Goal: Task Accomplishment & Management: Complete application form

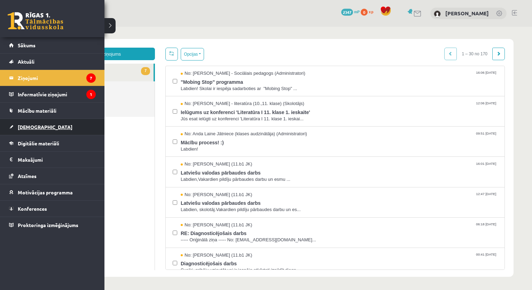
click at [33, 129] on link "[DEMOGRAPHIC_DATA]" at bounding box center [52, 127] width 87 height 16
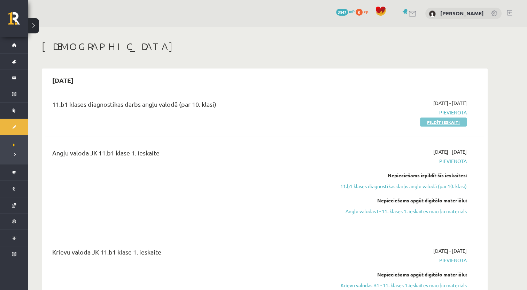
click at [439, 124] on link "Pildīt ieskaiti" at bounding box center [443, 122] width 47 height 9
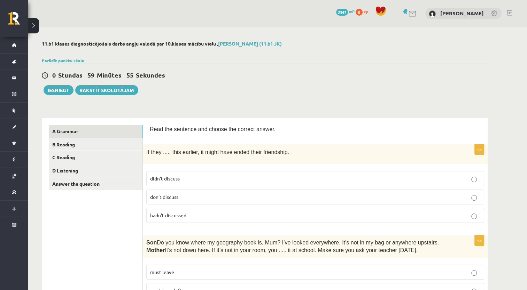
click at [189, 215] on p "hadn’t discussed" at bounding box center [315, 215] width 330 height 7
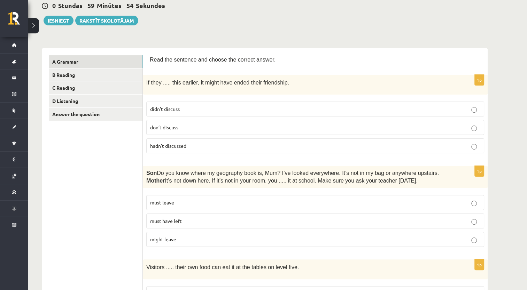
scroll to position [104, 0]
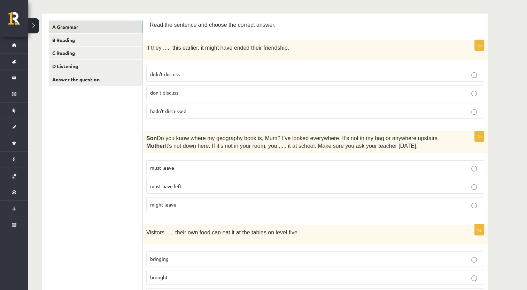
click at [233, 186] on p "must have left" at bounding box center [315, 186] width 330 height 7
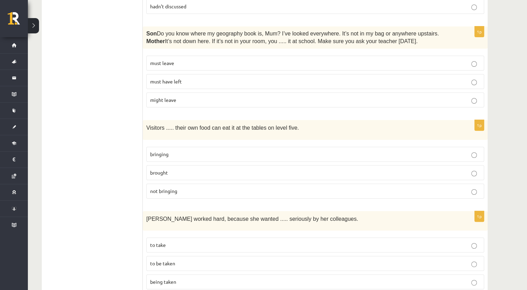
scroll to position [244, 0]
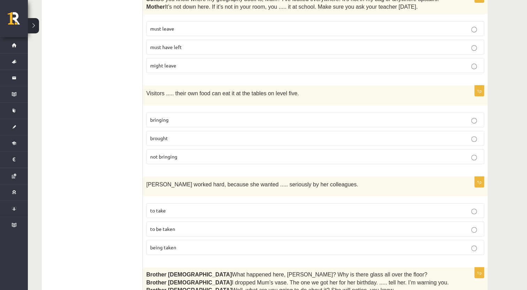
click at [235, 112] on label "bringing" at bounding box center [315, 119] width 338 height 15
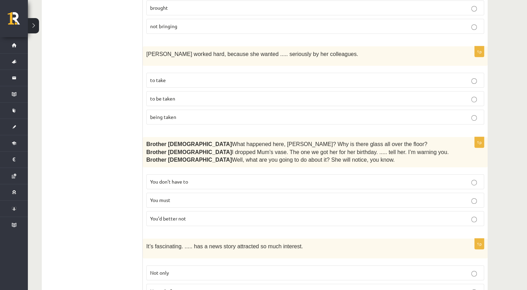
scroll to position [383, 0]
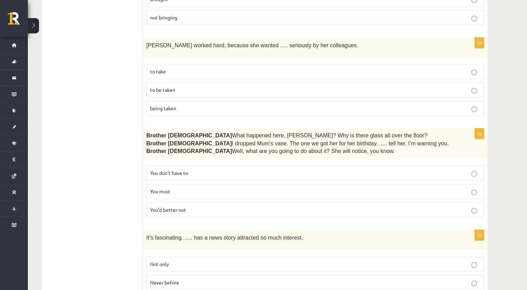
click at [206, 95] on fieldset "to take to be taken being taken" at bounding box center [315, 89] width 338 height 57
click at [211, 90] on label "to be taken" at bounding box center [315, 89] width 338 height 15
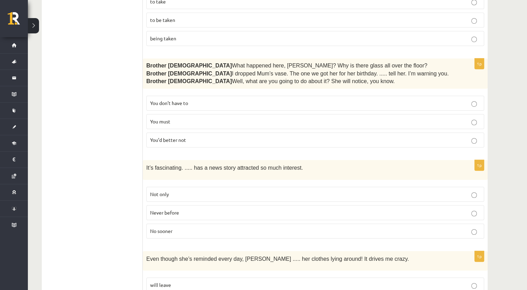
scroll to position [487, 0]
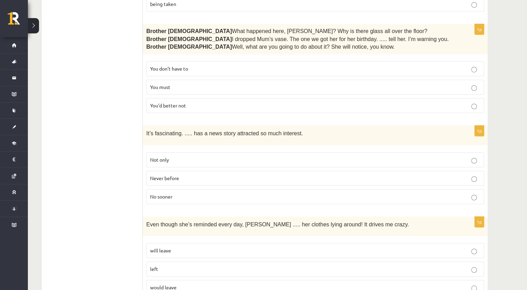
click at [193, 103] on p "You’d better not" at bounding box center [315, 105] width 330 height 7
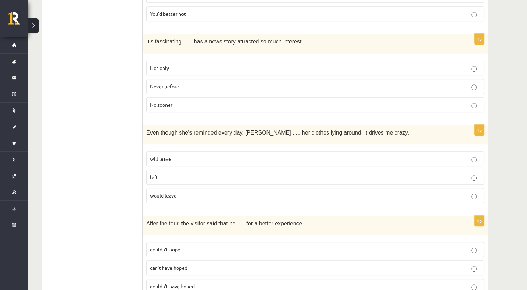
scroll to position [592, 0]
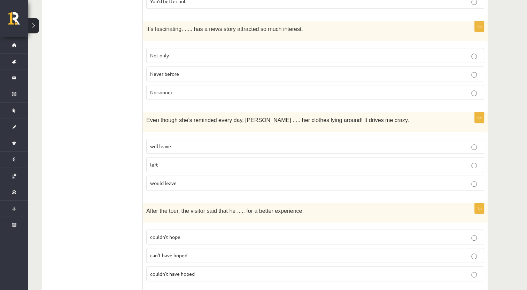
click at [213, 70] on p "Never before" at bounding box center [315, 73] width 330 height 7
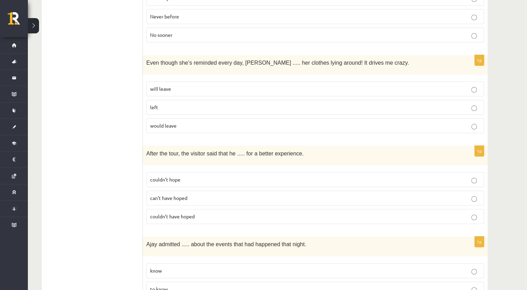
scroll to position [661, 0]
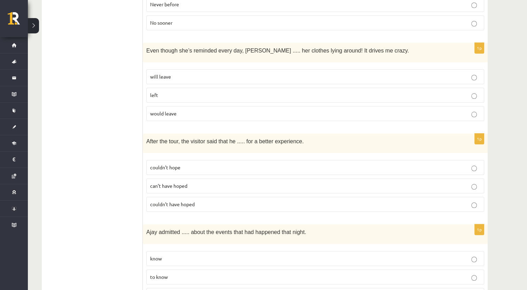
click at [230, 92] on p "left" at bounding box center [315, 95] width 330 height 7
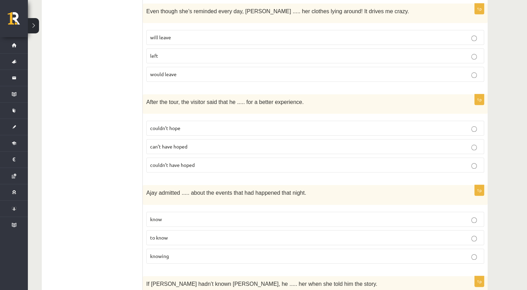
scroll to position [731, 0]
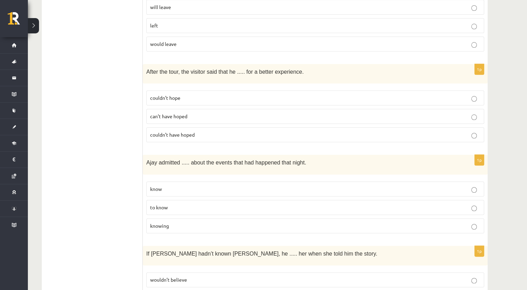
click at [194, 132] on span "couldn’t have hoped" at bounding box center [172, 135] width 45 height 6
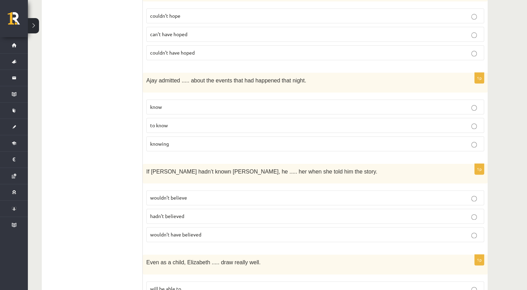
scroll to position [835, 0]
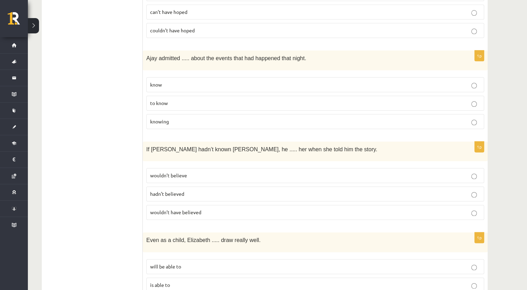
click at [187, 118] on p "knowing" at bounding box center [315, 121] width 330 height 7
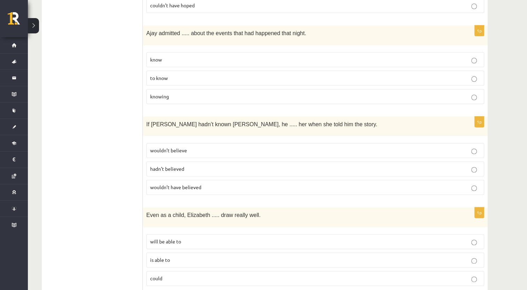
scroll to position [905, 0]
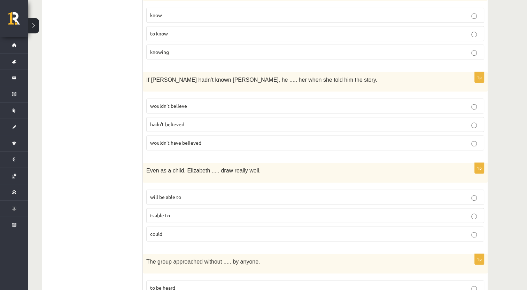
click at [203, 139] on p "wouldn’t have believed" at bounding box center [315, 142] width 330 height 7
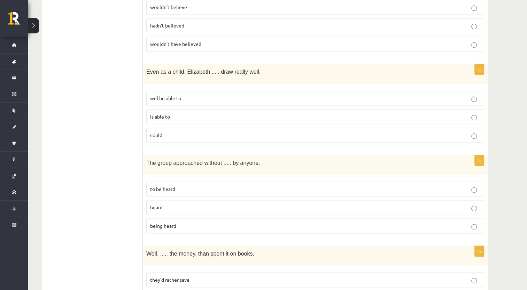
scroll to position [1044, 0]
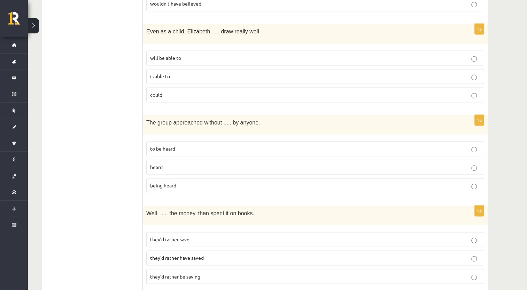
click at [203, 73] on p "is able to" at bounding box center [315, 76] width 330 height 7
click at [191, 89] on label "could" at bounding box center [315, 94] width 338 height 15
click at [220, 73] on p "is able to" at bounding box center [315, 76] width 330 height 7
click at [180, 182] on p "being heard" at bounding box center [315, 185] width 330 height 7
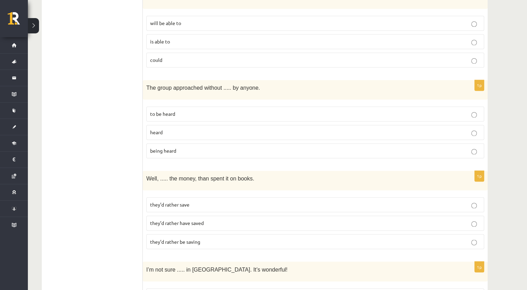
scroll to position [1114, 0]
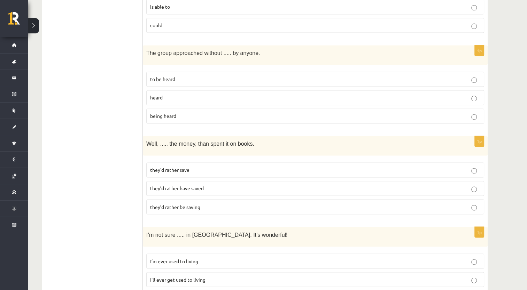
click at [216, 163] on label "they’d rather save" at bounding box center [315, 170] width 338 height 15
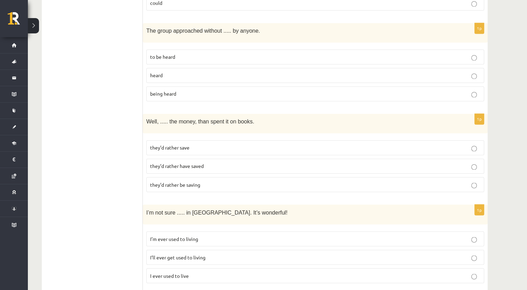
scroll to position [1149, 0]
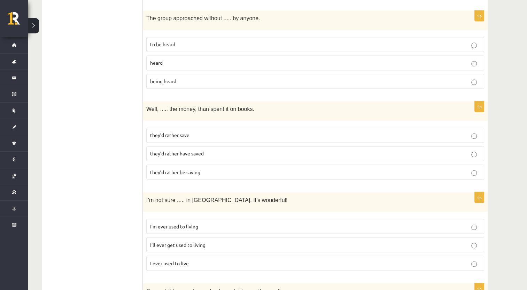
click at [218, 168] on p "they’d rather be saving" at bounding box center [315, 171] width 330 height 7
click at [236, 132] on p "they’d rather save" at bounding box center [315, 135] width 330 height 7
click at [251, 150] on p "they’d rather have saved" at bounding box center [315, 153] width 330 height 7
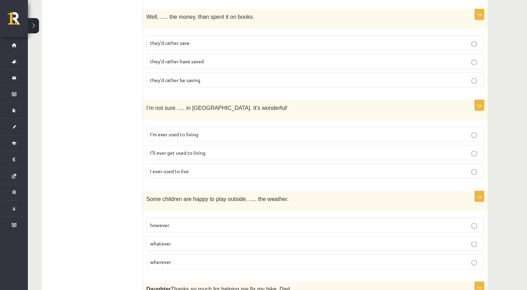
scroll to position [1253, 0]
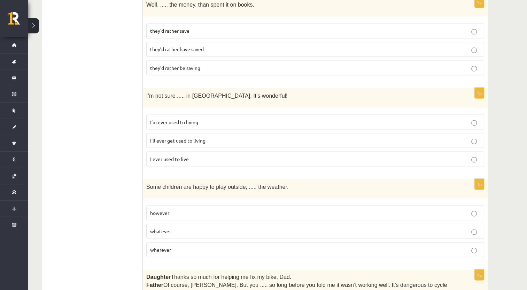
click at [214, 137] on p "I’ll ever get used to living" at bounding box center [315, 140] width 330 height 7
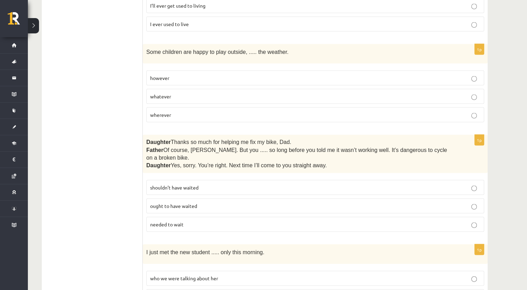
scroll to position [1392, 0]
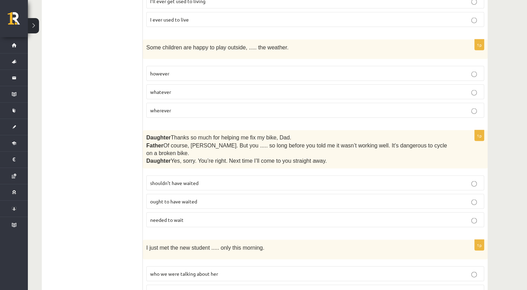
click at [187, 88] on p "whatever" at bounding box center [315, 91] width 330 height 7
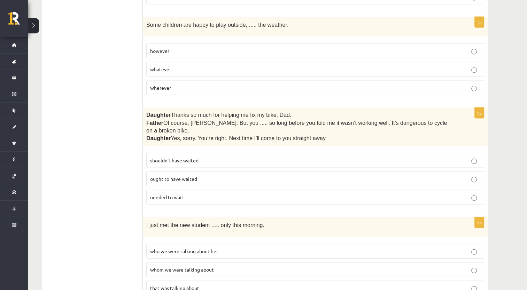
scroll to position [1427, 0]
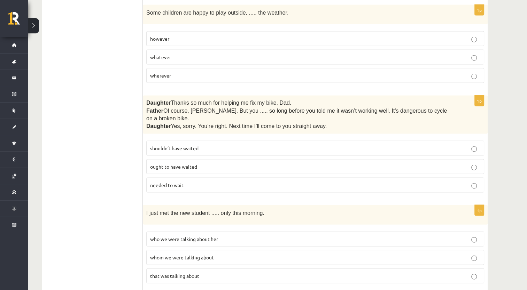
click at [208, 145] on p "shouldn’t have waited" at bounding box center [315, 148] width 330 height 7
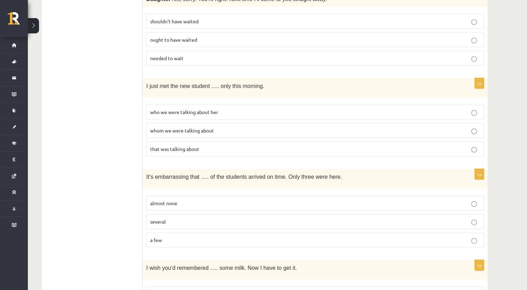
scroll to position [1566, 0]
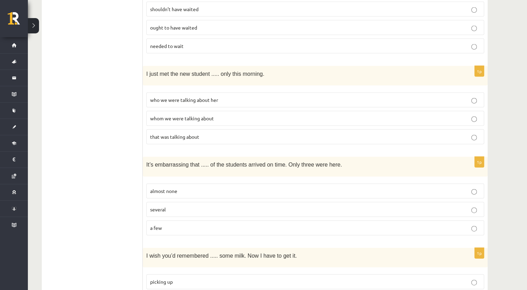
click at [206, 115] on span "whom we were talking about" at bounding box center [182, 118] width 64 height 6
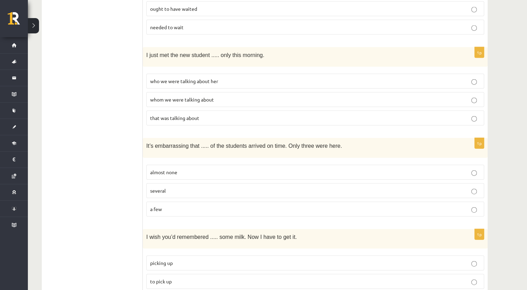
scroll to position [1601, 0]
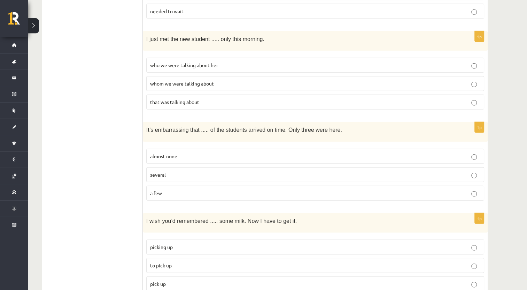
click at [183, 153] on p "almost none" at bounding box center [315, 156] width 330 height 7
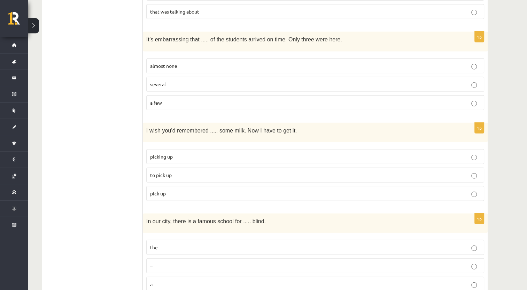
scroll to position [1692, 0]
click at [195, 167] on label "to pick up" at bounding box center [315, 174] width 338 height 15
click at [183, 239] on label "the" at bounding box center [315, 246] width 338 height 15
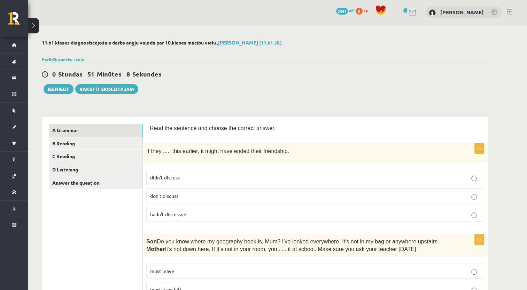
scroll to position [0, 0]
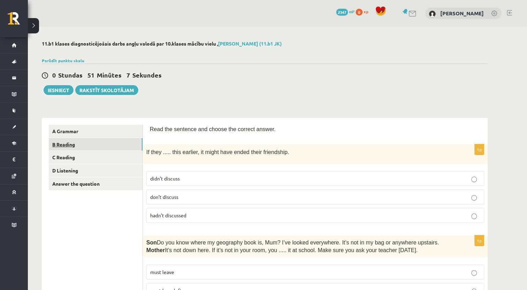
click at [112, 148] on link "B Reading" at bounding box center [96, 144] width 94 height 13
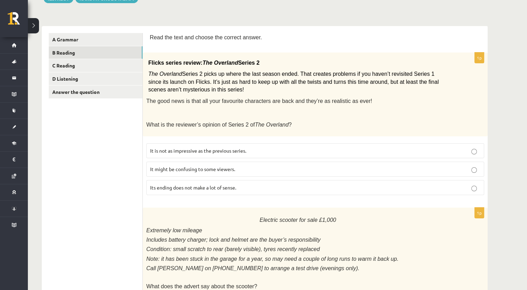
scroll to position [104, 0]
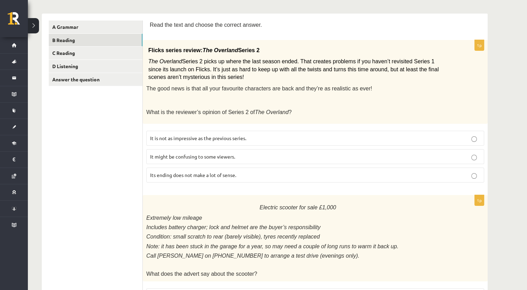
click p "It might be confusing to some viewers."
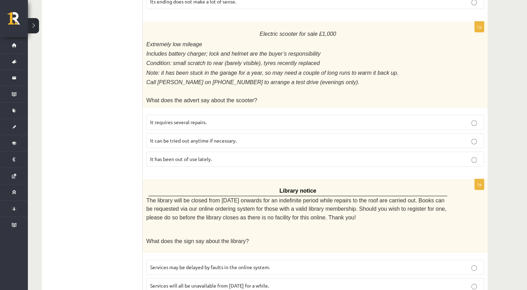
scroll to position [278, 0]
click p "It has been out of use lately."
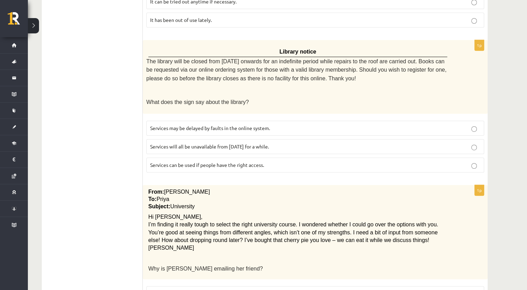
scroll to position [418, 0]
click label "Services can be used if people have the right access."
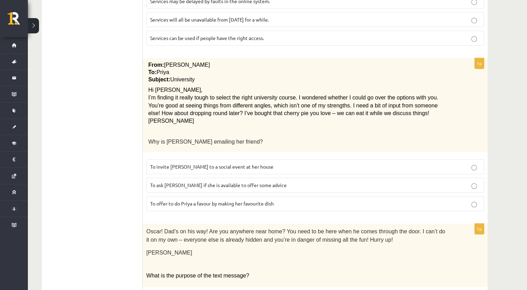
scroll to position [557, 0]
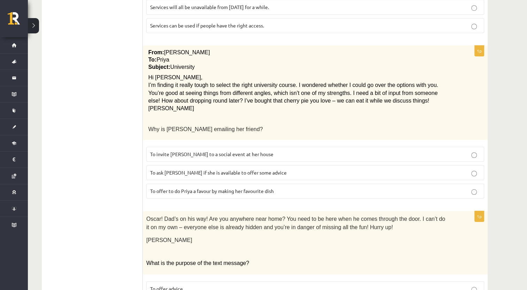
click p "To ask Priya if she is available to offer some advice"
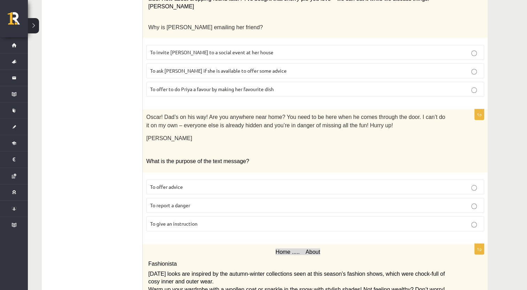
scroll to position [696, 0]
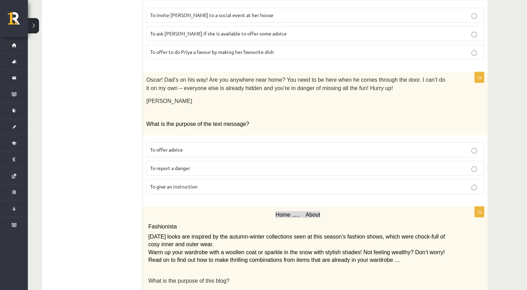
click p "To report a danger"
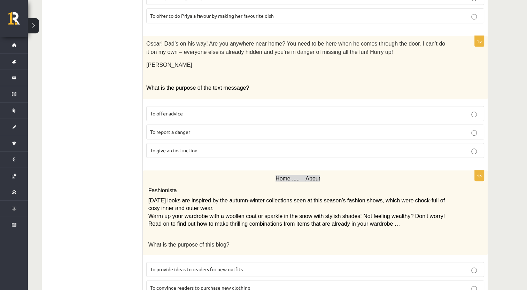
scroll to position [767, 0]
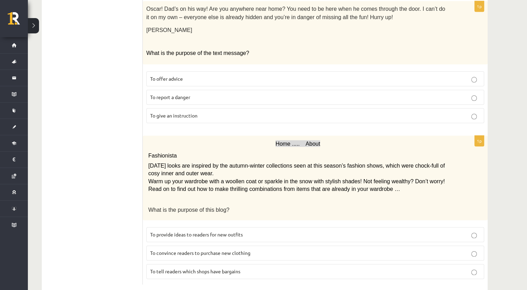
click p "To provide ideas to readers for new outfits"
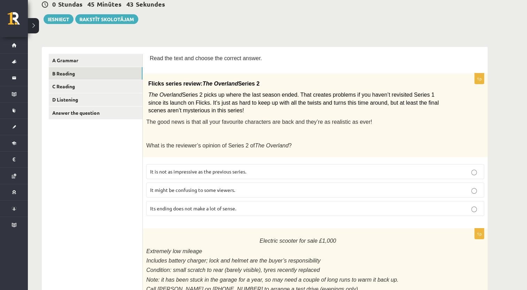
scroll to position [0, 0]
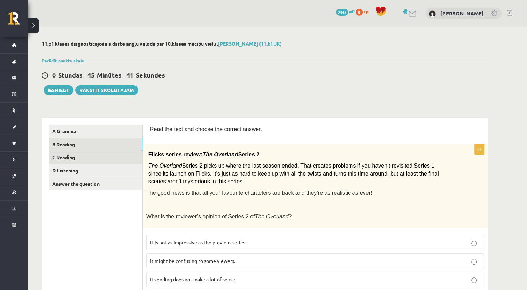
click link "C Reading"
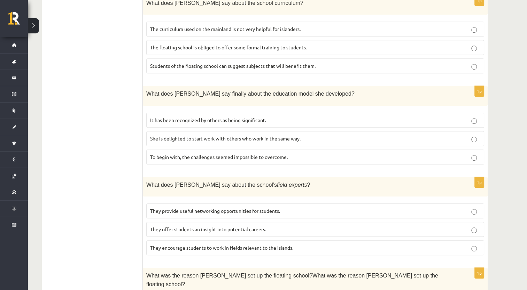
scroll to position [614, 0]
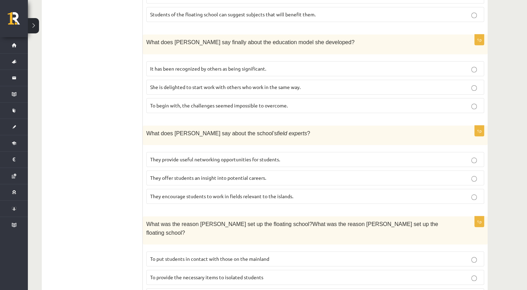
click span "To provide the necessary items to isolated students"
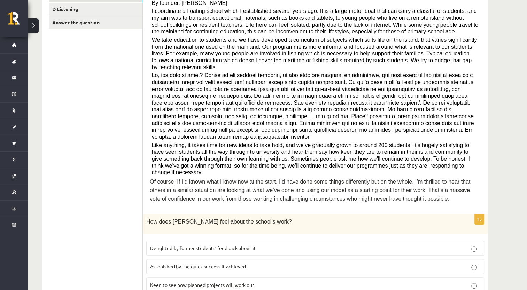
scroll to position [196, 0]
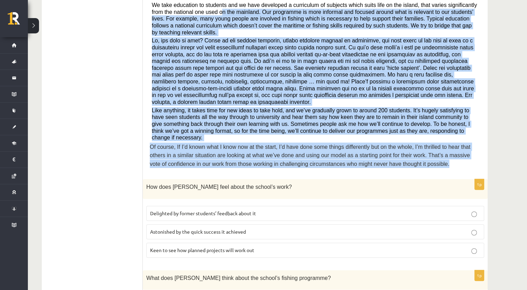
drag, startPoint x: 195, startPoint y: 10, endPoint x: 374, endPoint y: 141, distance: 222.2
click div "Read the article about an unusual school and choose the correct answer for each…"
click span "Like anything, it takes time for new ideas to take hold, and we’ve gradually gr…"
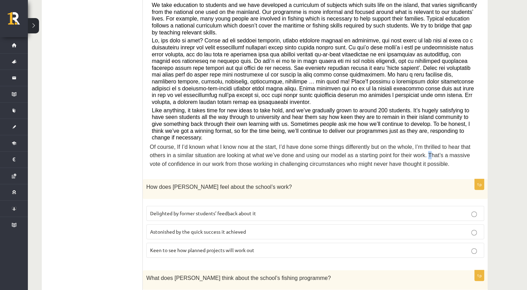
click span "Of course, If I’d known what I know now at the start, I’d have done some things…"
click span "Like anything, it takes time for new ideas to take hold, and we’ve gradually gr…"
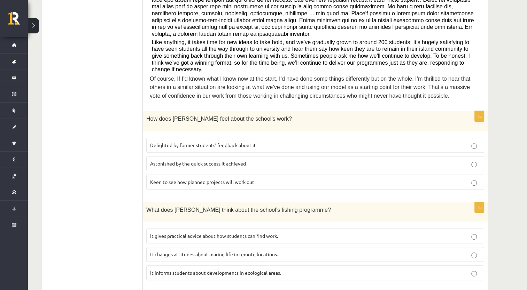
scroll to position [266, 0]
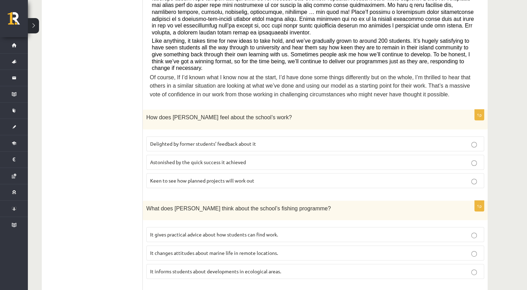
click span "Delighted by former students’ feedback about it"
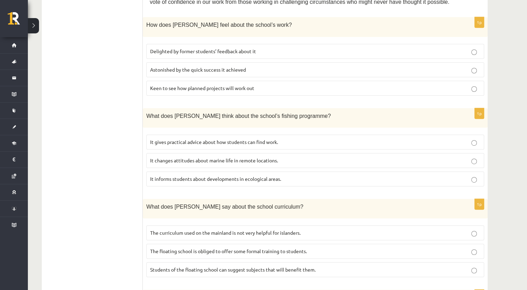
scroll to position [370, 0]
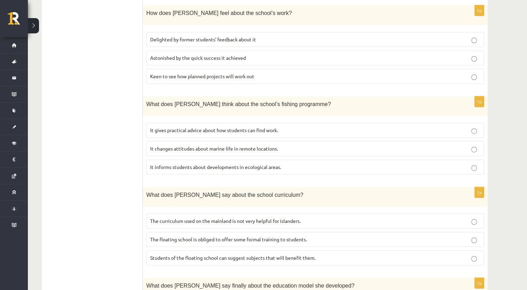
click p "It informs students about developments in ecological areas."
click p "It changes attitudes about marine life in remote locations."
click label "It informs students about developments in ecological areas."
click p "It changes attitudes about marine life in remote locations."
click label "It informs students about developments in ecological areas."
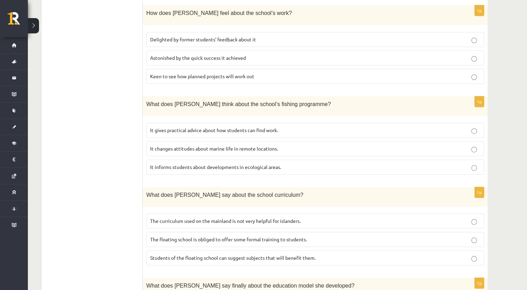
click label "It changes attitudes about marine life in remote locations."
click p "It informs students about developments in ecological areas."
click p "It changes attitudes about marine life in remote locations."
click p "It informs students about developments in ecological areas."
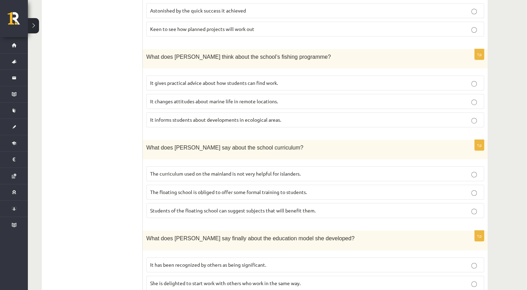
scroll to position [405, 0]
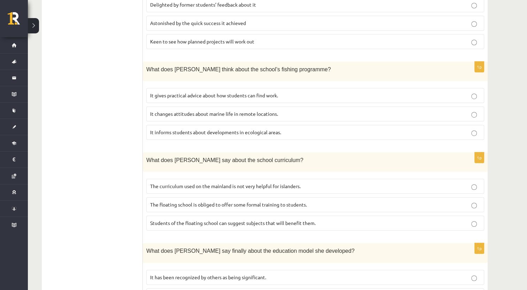
click span "The curriculum used on the mainland is not very helpful for islanders."
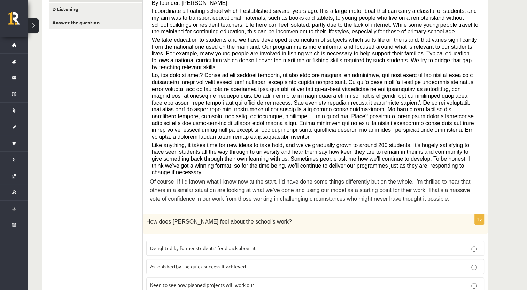
scroll to position [127, 0]
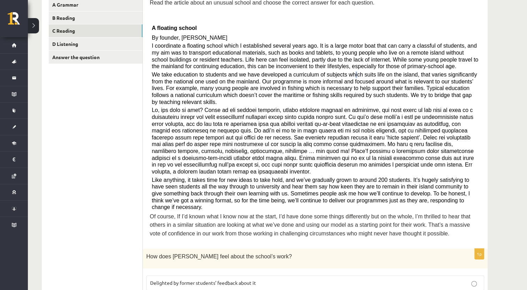
click span "We take education to students and we have developed a curriculum of subjects wh…"
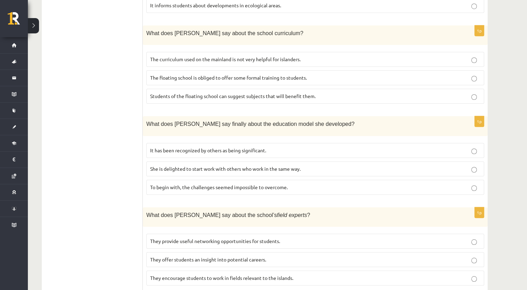
scroll to position [544, 0]
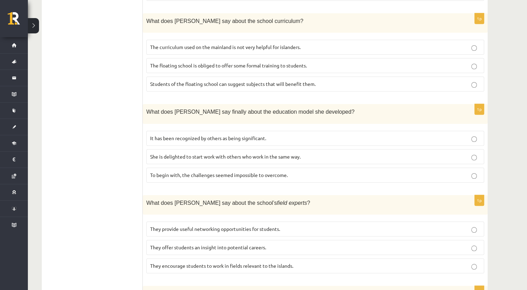
click span "It has been recognized by others as being significant."
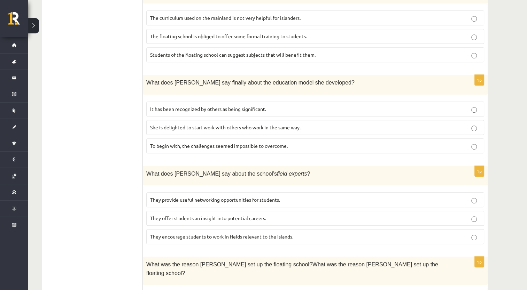
scroll to position [614, 0]
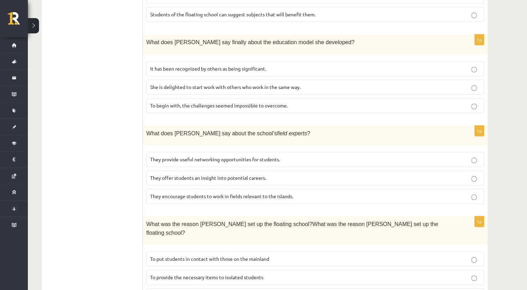
click p "They offer students an insight into potential careers."
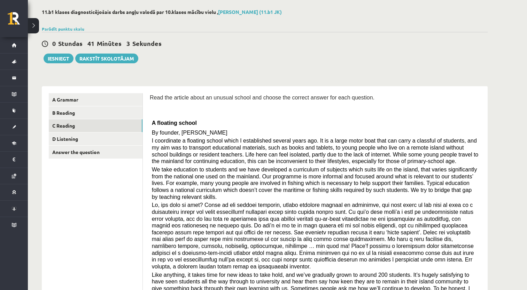
scroll to position [0, 0]
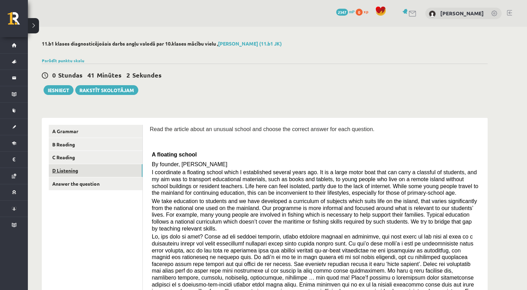
click link "D Listening"
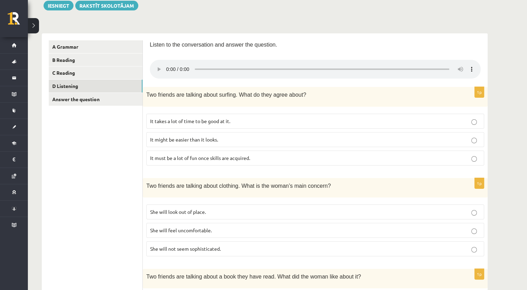
scroll to position [70, 0]
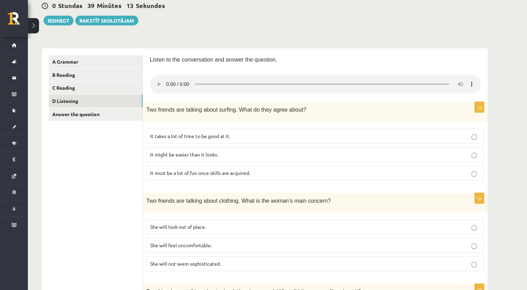
click label "It takes a lot of time to be good at it."
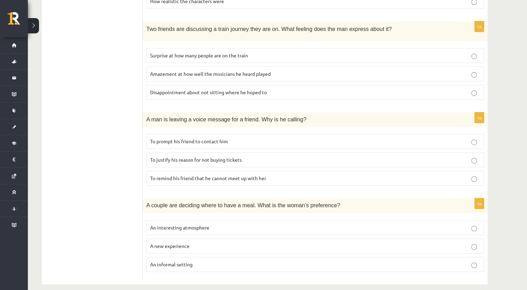
scroll to position [426, 0]
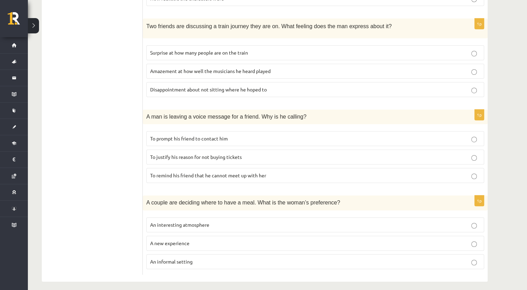
click p "To prompt his friend to contact him"
click label "An informal setting"
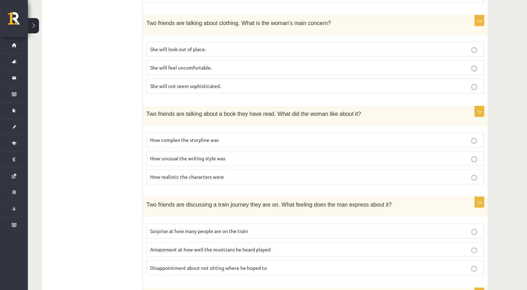
scroll to position [287, 0]
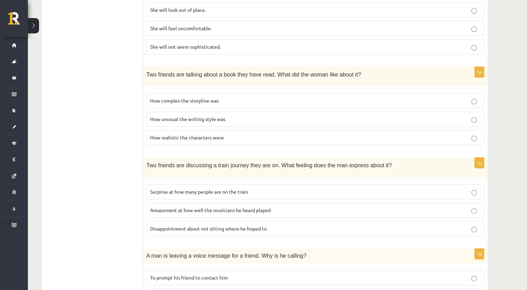
click label "How realistic the characters were"
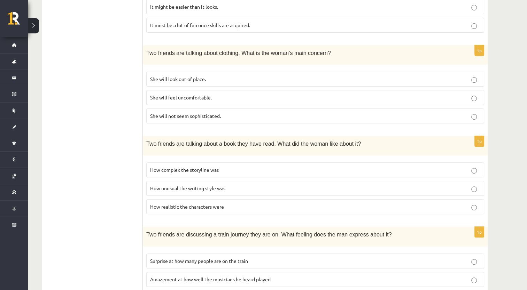
scroll to position [217, 0]
click p "She will look out of place."
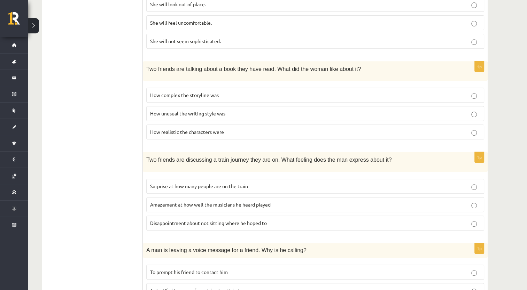
scroll to position [356, 0]
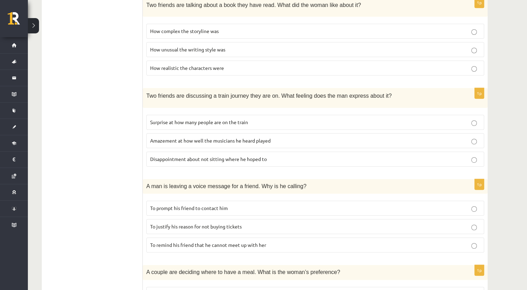
click label "Disappointment about not sitting where he hoped to"
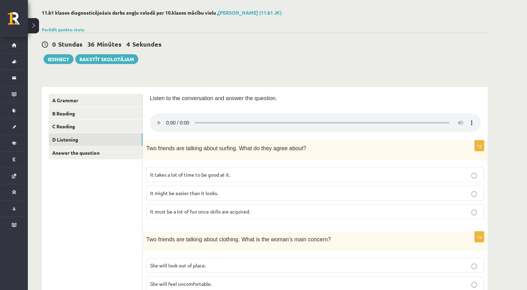
scroll to position [0, 0]
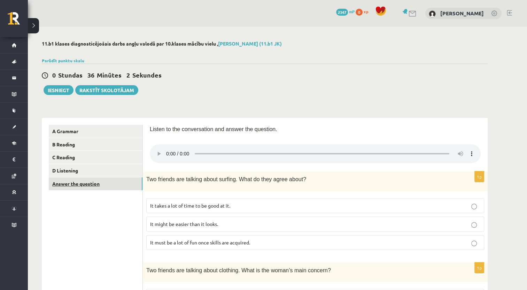
click link "Answer the question"
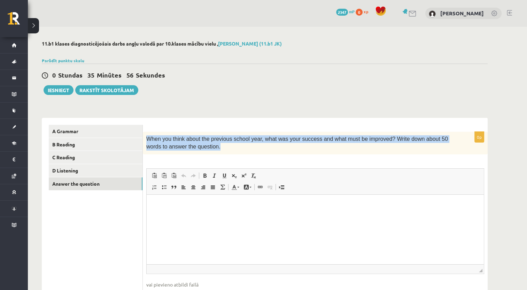
drag, startPoint x: 194, startPoint y: 149, endPoint x: 148, endPoint y: 141, distance: 46.3
click span "When you think about the previous school year, what was your success and what m…"
copy span "When you think about the previous school year, what was your success and what m…"
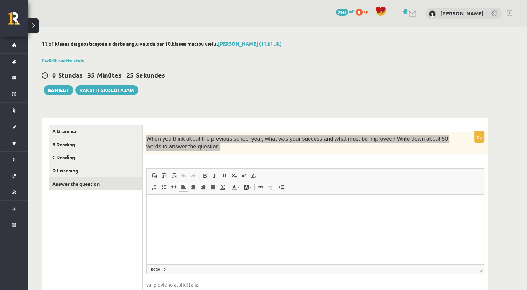
click html
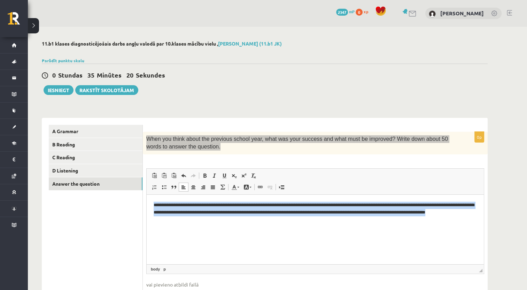
drag, startPoint x: 67, startPoint y: 24, endPoint x: -1, endPoint y: 8, distance: 69.9
click html "**********"
click span
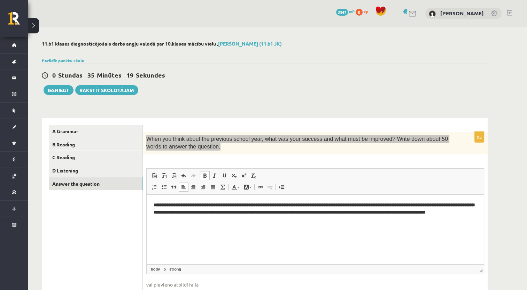
click span
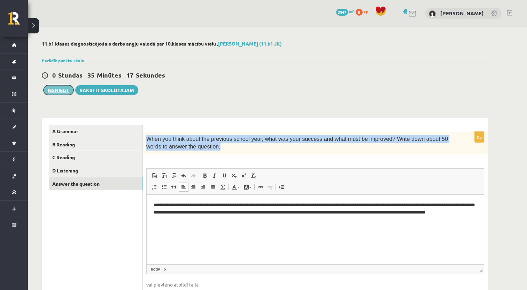
click button "Iesniegt"
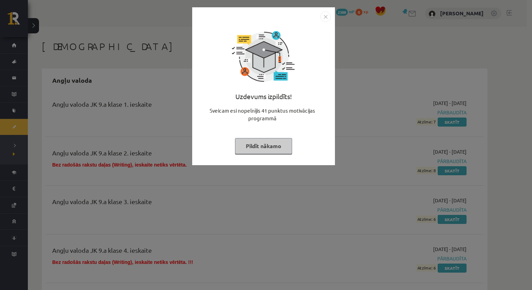
click at [273, 143] on button "Pildīt nākamo" at bounding box center [263, 146] width 57 height 16
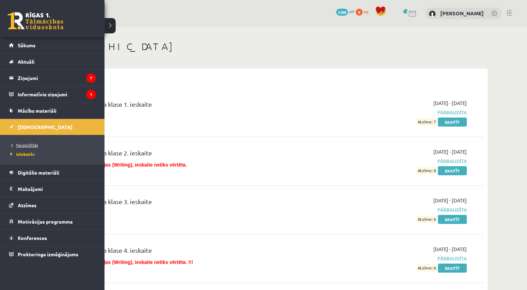
click at [32, 146] on span "Neizpildītās" at bounding box center [23, 145] width 29 height 6
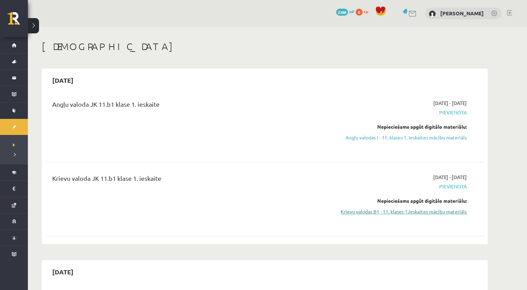
click at [381, 211] on link "Krievu valodas B1 - 11. klases 1.ieskaites mācību materiāls" at bounding box center [400, 211] width 131 height 7
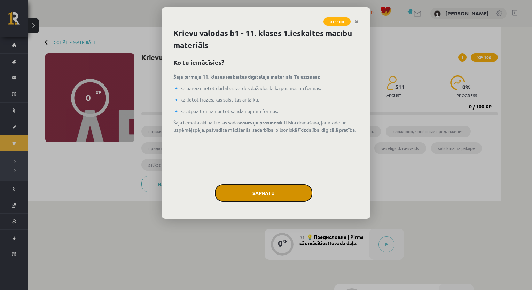
click at [303, 200] on button "Sapratu" at bounding box center [263, 192] width 97 height 17
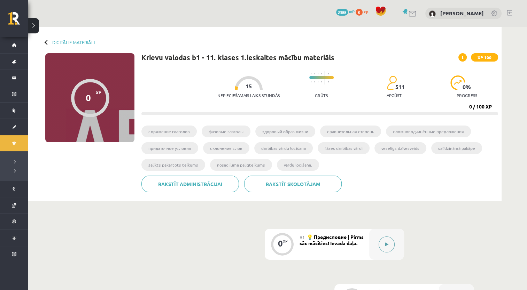
click at [383, 243] on button at bounding box center [386, 245] width 16 height 16
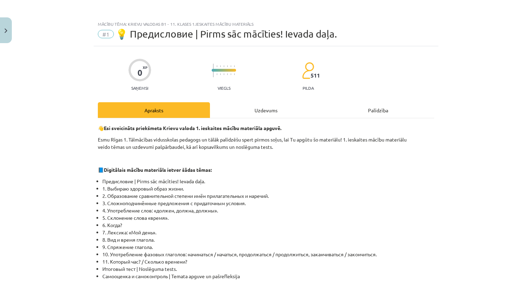
click at [244, 116] on div "Uzdevums" at bounding box center [266, 110] width 112 height 16
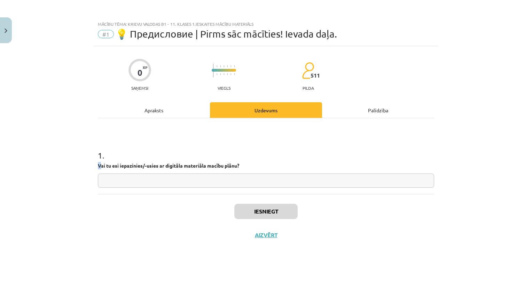
drag, startPoint x: 92, startPoint y: 164, endPoint x: 102, endPoint y: 164, distance: 9.4
click at [102, 164] on div "Mācību tēma: Krievu valodas b1 - 11. klases 1.ieskaites mācību materiāls #1 💡 П…" at bounding box center [266, 145] width 532 height 290
click at [147, 178] on input "text" at bounding box center [266, 181] width 336 height 14
type input "**"
click at [255, 203] on div "Iesniegt Aizvērt" at bounding box center [266, 218] width 336 height 49
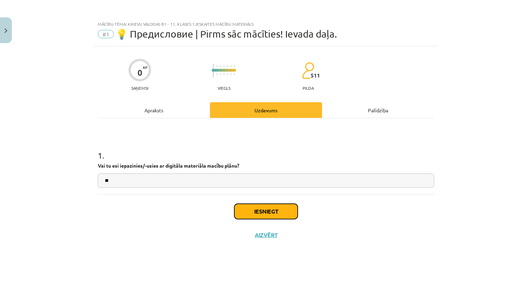
click at [246, 211] on button "Iesniegt" at bounding box center [265, 211] width 63 height 15
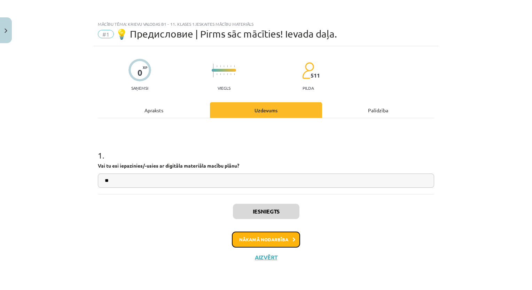
click at [278, 239] on button "Nākamā nodarbība" at bounding box center [266, 240] width 68 height 16
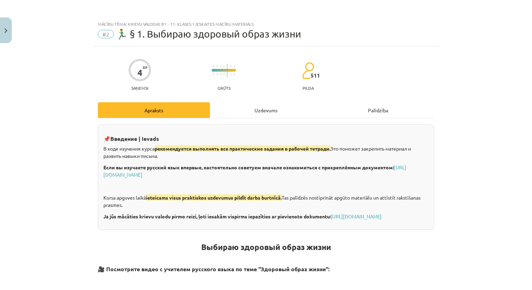
click at [253, 113] on div "Uzdevums" at bounding box center [266, 110] width 112 height 16
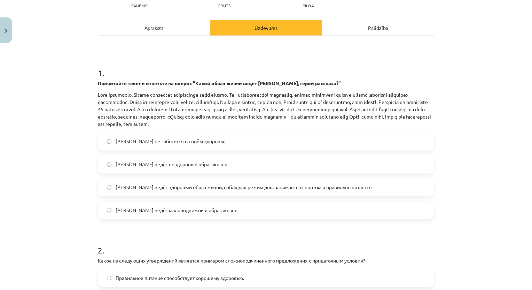
scroll to position [87, 0]
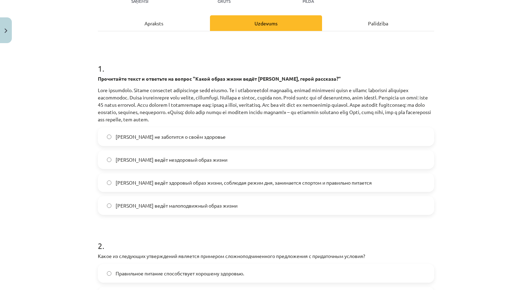
click at [220, 187] on label "[PERSON_NAME] ведёт здоровый образ жизни, соблюдая режим дня, занимается спорто…" at bounding box center [265, 182] width 335 height 17
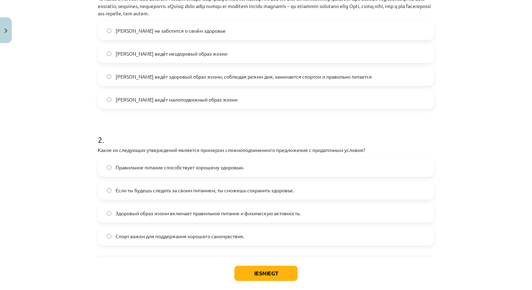
scroll to position [229, 0]
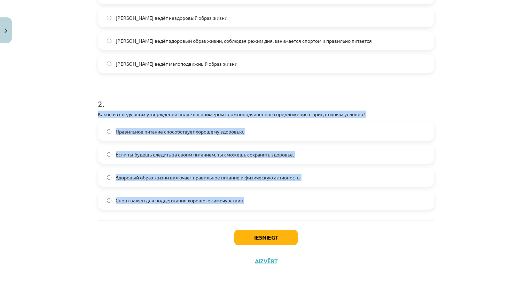
drag, startPoint x: 94, startPoint y: 111, endPoint x: 312, endPoint y: 203, distance: 236.9
click at [312, 203] on div "4 XP Saņemsi Grūts 511 pilda Apraksts Uzdevums Palīdzība 1 . Прочитайте текст и…" at bounding box center [266, 45] width 345 height 456
copy div "Какое из следующих утверждений является примером сложноподчиненного предложения…"
click at [135, 152] on span "Если ты будешь следить за своим питанием, ты сможешь сохранить здоровье." at bounding box center [205, 154] width 178 height 7
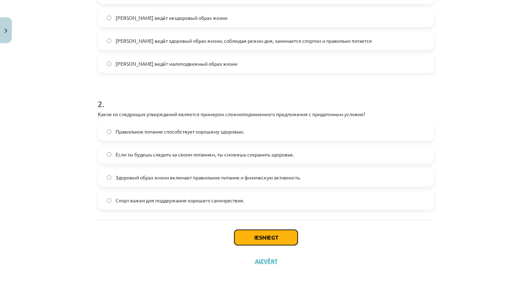
click at [274, 238] on button "Iesniegt" at bounding box center [265, 237] width 63 height 15
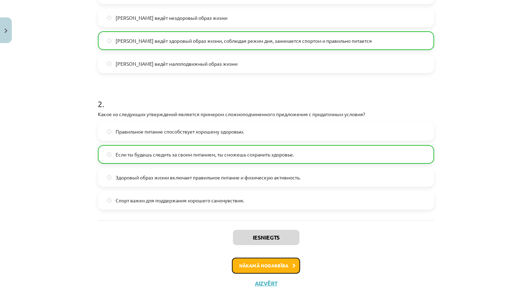
click at [275, 266] on button "Nākamā nodarbība" at bounding box center [266, 266] width 68 height 16
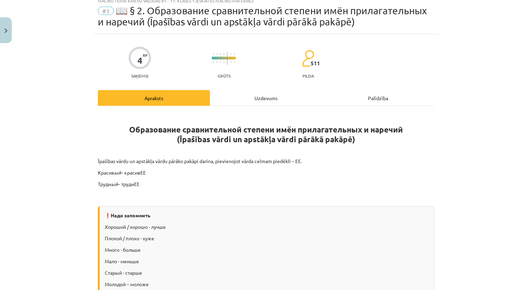
scroll to position [17, 0]
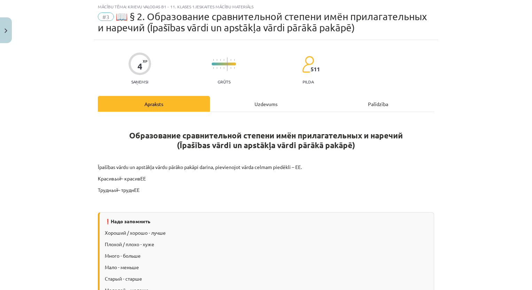
click at [258, 100] on div "Uzdevums" at bounding box center [266, 104] width 112 height 16
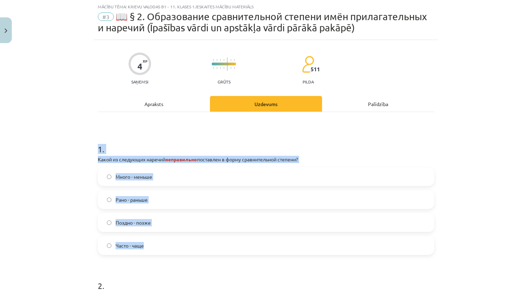
drag, startPoint x: 104, startPoint y: 157, endPoint x: 168, endPoint y: 254, distance: 116.1
click at [168, 254] on div "1 . Какой из следующих наречий неправильно поставлен в форму сравнительной степ…" at bounding box center [266, 193] width 336 height 123
copy div "1 . Какой из следующих наречий неправильно поставлен в форму сравнительной степ…"
click at [214, 159] on p "Какой из следующих наречий неправильно поставлен в форму сравнительной степени?" at bounding box center [266, 159] width 336 height 7
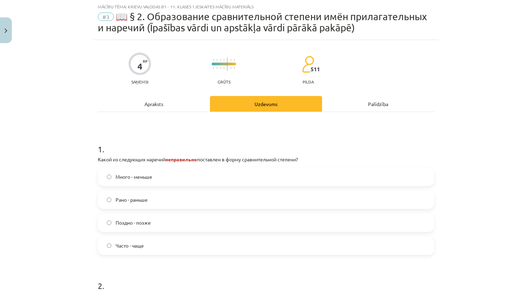
click at [106, 172] on label "Много - меньше" at bounding box center [265, 176] width 335 height 17
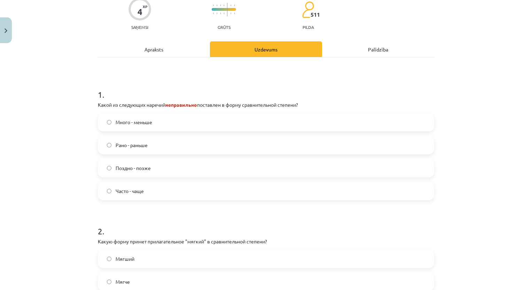
scroll to position [122, 0]
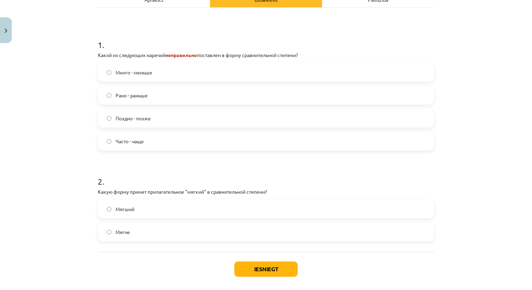
click at [124, 234] on span "Мягче" at bounding box center [123, 232] width 14 height 7
click at [248, 272] on button "Iesniegt" at bounding box center [265, 269] width 63 height 15
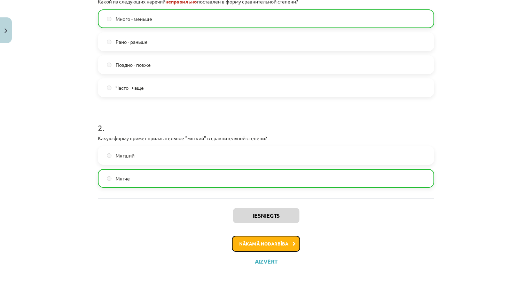
click at [282, 236] on button "Nākamā nodarbība" at bounding box center [266, 244] width 68 height 16
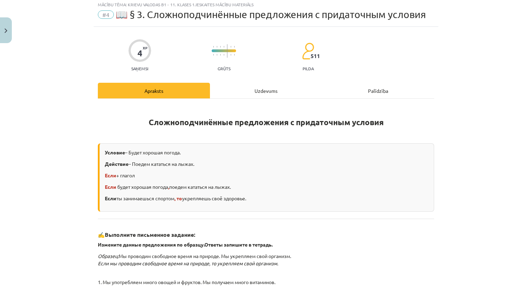
scroll to position [17, 0]
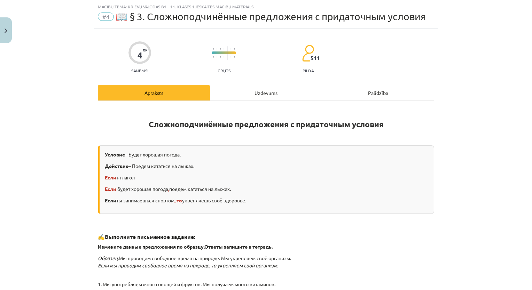
click at [265, 87] on div "Uzdevums" at bounding box center [266, 93] width 112 height 16
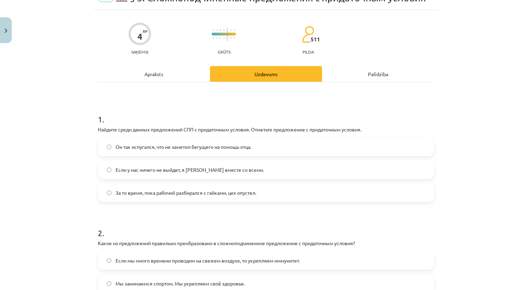
scroll to position [87, 0]
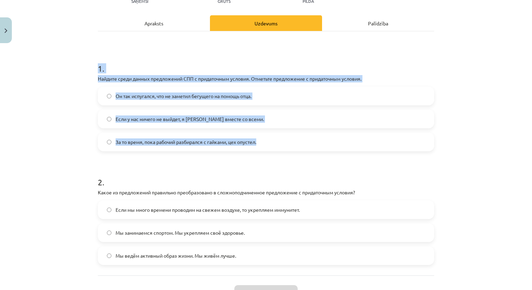
drag, startPoint x: 109, startPoint y: 80, endPoint x: 268, endPoint y: 144, distance: 171.0
click at [268, 144] on div "4 XP Saņemsi Grūts 511 pilda Apraksts Uzdevums Palīdzība 1 . Найдите среди данн…" at bounding box center [266, 143] width 345 height 369
copy div "1 . Найдите среди данных предложений СПП с придаточным условия. Отметьте предло…"
click at [121, 116] on span "Если у нас ничего не выйдет, я [PERSON_NAME] вместе со всеми." at bounding box center [190, 119] width 148 height 7
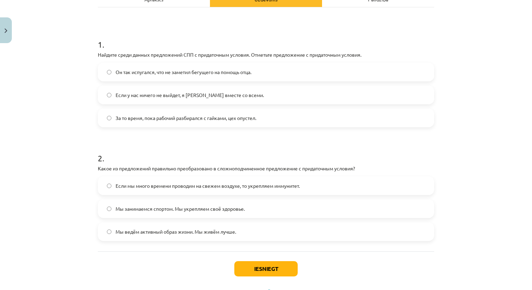
scroll to position [122, 0]
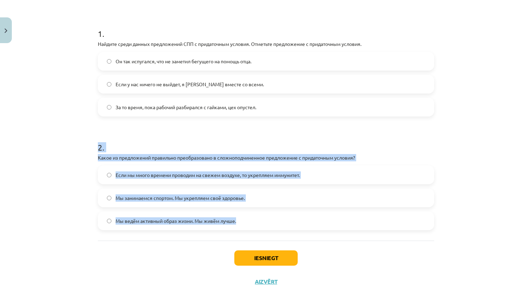
drag, startPoint x: 106, startPoint y: 167, endPoint x: 267, endPoint y: 231, distance: 173.1
click at [267, 231] on div "Mācību tēma: Krievu valodas b1 - 11. klases 1.ieskaites mācību materiāls #4 📖 §…" at bounding box center [266, 145] width 532 height 290
copy div "2 . Какое из предложений правильно преобразовано в сложноподчиненное предложени…"
click at [125, 173] on span "Если мы много времени проводим на свежем воздухе, то укрепляем иммунитет." at bounding box center [208, 175] width 184 height 7
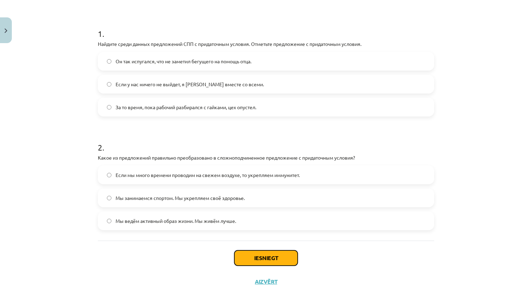
click at [254, 261] on button "Iesniegt" at bounding box center [265, 258] width 63 height 15
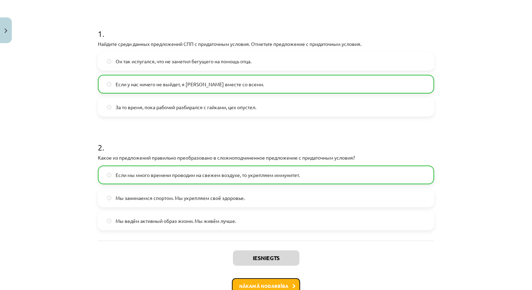
click at [271, 285] on button "Nākamā nodarbība" at bounding box center [266, 286] width 68 height 16
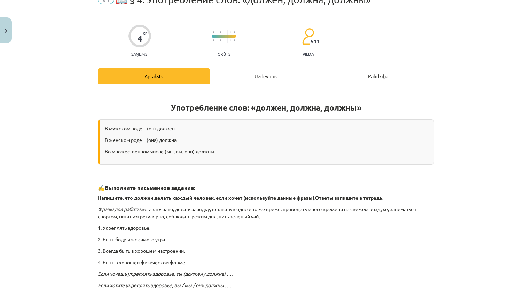
scroll to position [17, 0]
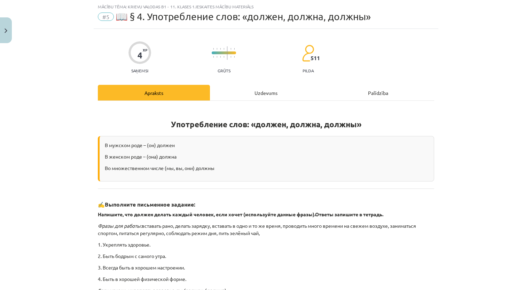
click at [248, 93] on div "Uzdevums" at bounding box center [266, 93] width 112 height 16
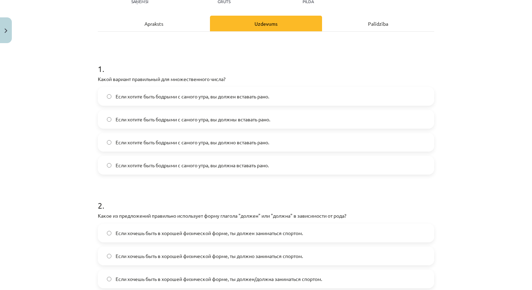
scroll to position [87, 0]
drag, startPoint x: 99, startPoint y: 78, endPoint x: 91, endPoint y: 75, distance: 8.5
click at [94, 75] on div "4 XP Saņemsi Grūts 511 pilda Apraksts Uzdevums Palīdzība 1 . Какой вариант прав…" at bounding box center [266, 166] width 345 height 415
click at [86, 71] on div "Mācību tēma: Krievu valodas b1 - 11. klases 1.ieskaites mācību materiāls #5 📖 §…" at bounding box center [266, 145] width 532 height 290
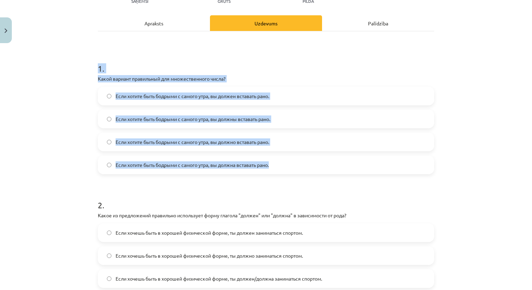
drag, startPoint x: 90, startPoint y: 70, endPoint x: 276, endPoint y: 174, distance: 212.4
click at [276, 174] on div "Mācību tēma: Krievu valodas b1 - 11. klases 1.ieskaites mācību materiāls #5 📖 §…" at bounding box center [266, 145] width 532 height 290
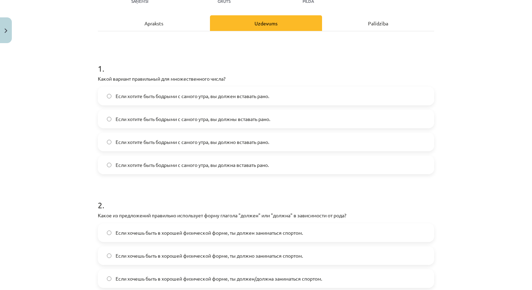
click h1 "2 ."
click label "Если хотите быть бодрыми с самого утра, вы должен вставать рано."
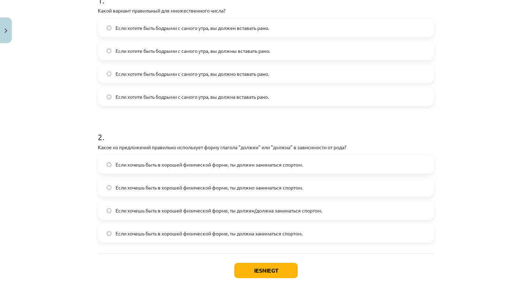
scroll to position [157, 0]
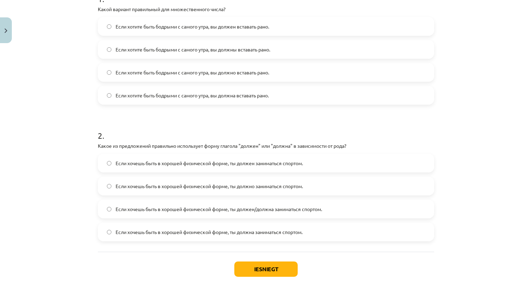
click div "Mācību tēma: Krievu valodas b1 - 11. klases 1.ieskaites mācību materiāls #5 📖 §…"
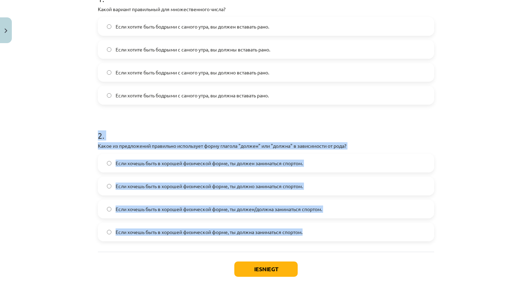
drag, startPoint x: 86, startPoint y: 128, endPoint x: 349, endPoint y: 237, distance: 285.4
click div "Mācību tēma: Krievu valodas b1 - 11. klases 1.ieskaites mācību materiāls #5 📖 §…"
copy div "2 . Какое из предложений правильно использует форму глагола "должен" или "должн…"
click p "Какое из предложений правильно использует форму глагола "должен" или "должна" в…"
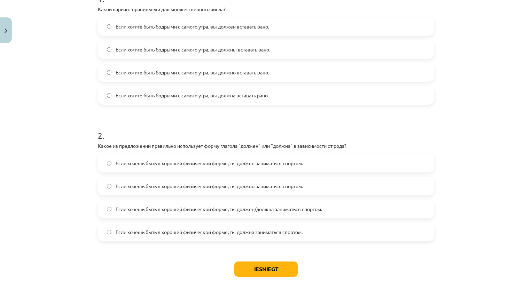
click span "Если хочешь быть в хорошей физической форме, ты должен/должна заниматься спорто…"
click button "Iesniegt"
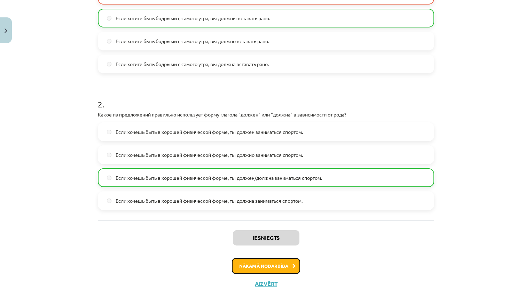
click button "Nākamā nodarbība"
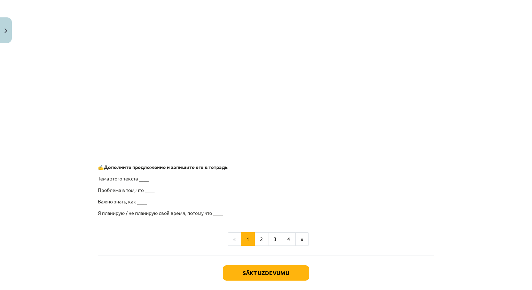
scroll to position [511, 0]
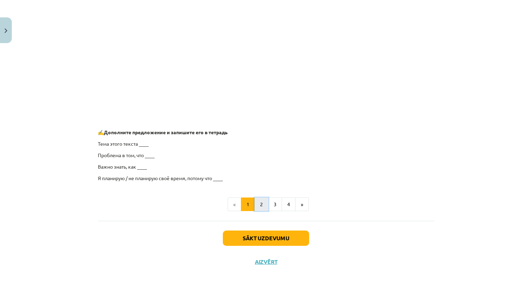
click button "2"
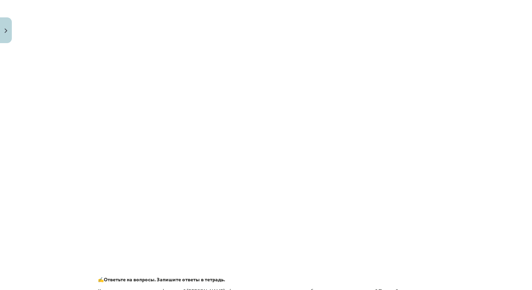
scroll to position [124, 0]
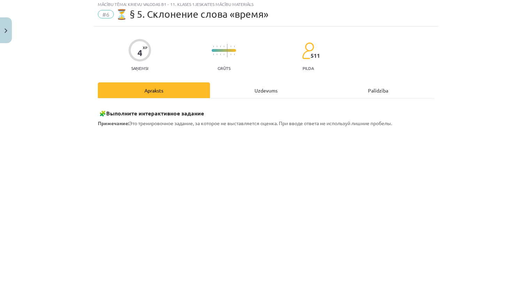
click div "Uzdevums"
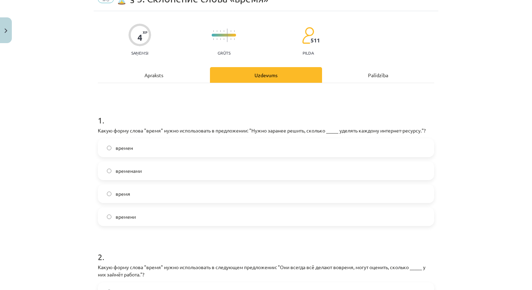
scroll to position [52, 0]
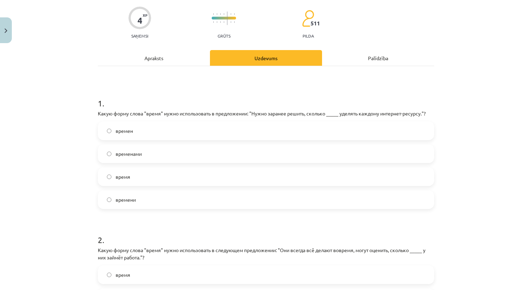
click label "времени"
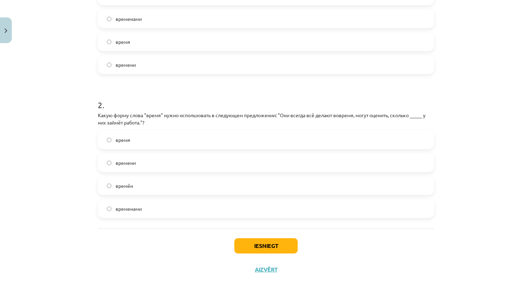
scroll to position [191, 0]
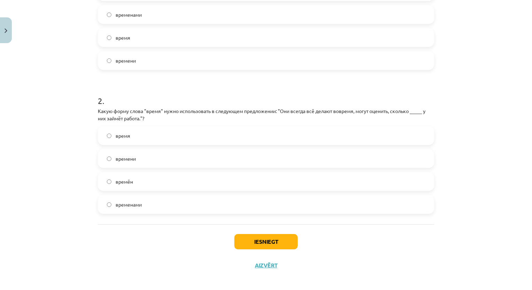
click label "времени"
click button "Iesniegt"
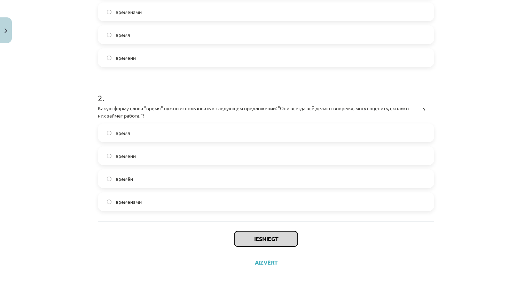
scroll to position [196, 0]
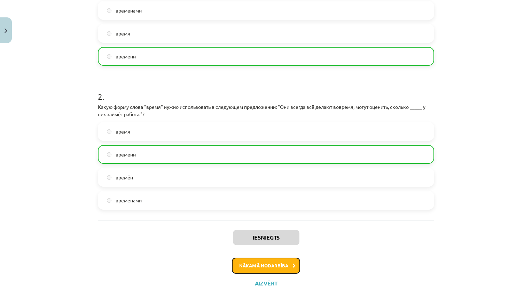
click button "Nākamā nodarbība"
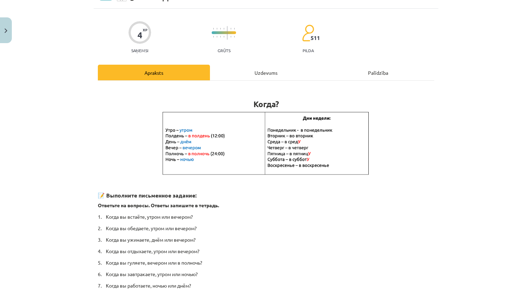
scroll to position [17, 0]
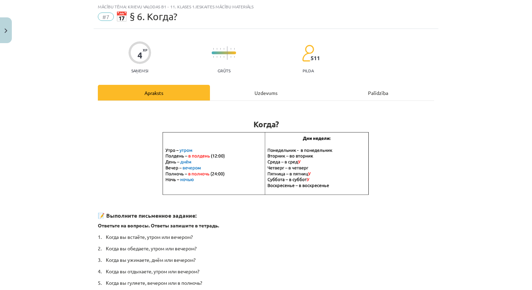
click div "Uzdevums"
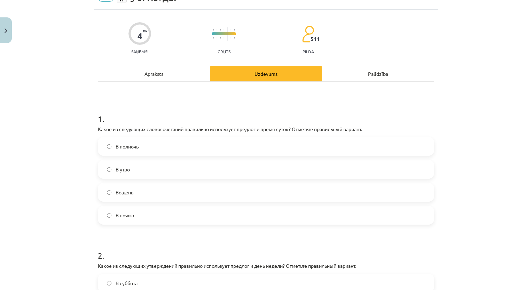
scroll to position [52, 0]
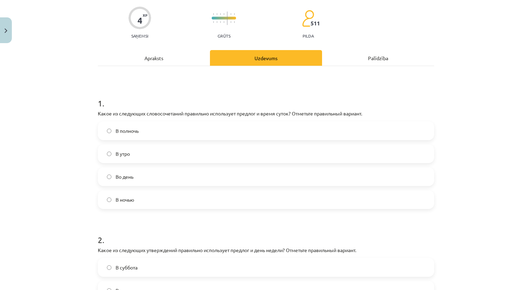
click label "В полночь"
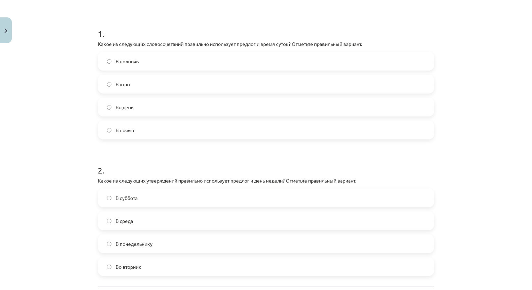
scroll to position [157, 0]
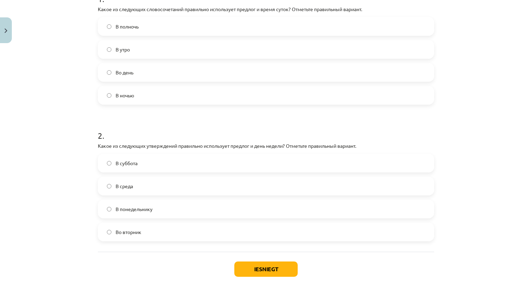
click label "Во вторник"
click button "Iesniegt"
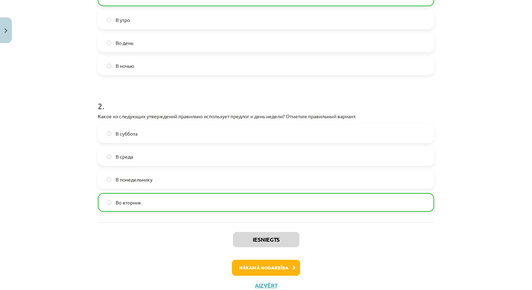
scroll to position [210, 0]
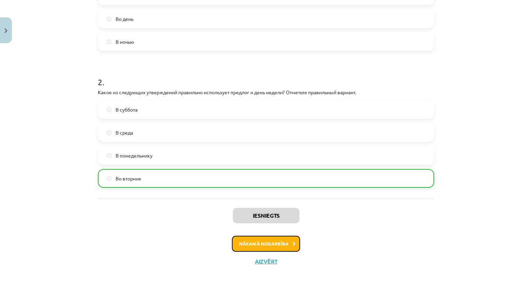
click button "Nākamā nodarbība"
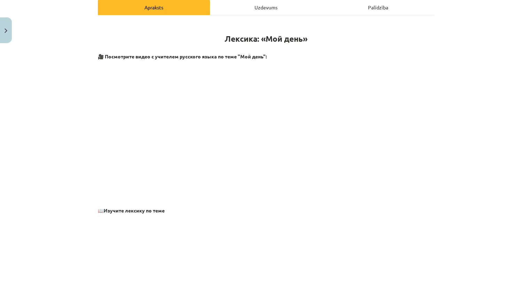
scroll to position [17, 0]
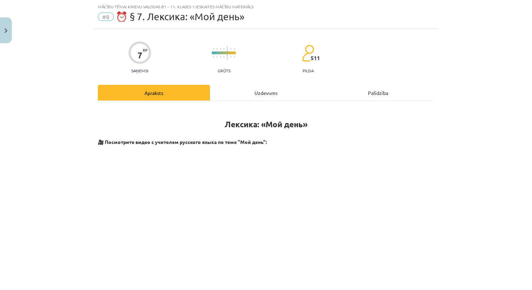
click div "Uzdevums"
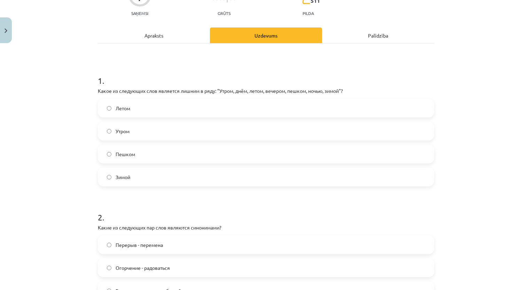
scroll to position [87, 0]
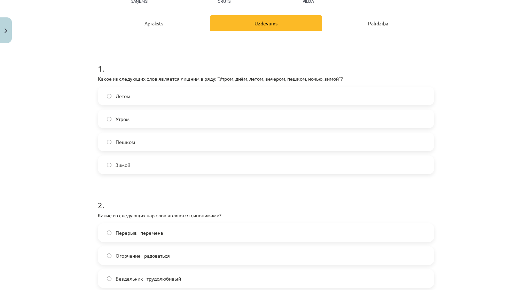
drag, startPoint x: 66, startPoint y: 49, endPoint x: 87, endPoint y: 63, distance: 25.2
click div "Mācību tēma: Krievu valodas b1 - 11. klases 1.ieskaites mācību materiāls #8 ⏰ §…"
click label "Пешком"
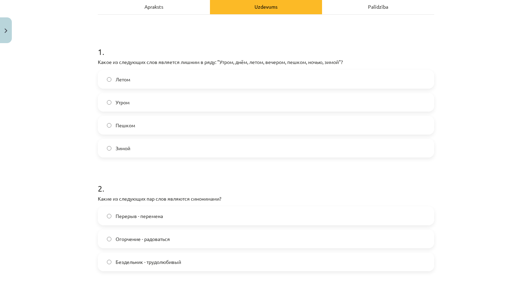
scroll to position [191, 0]
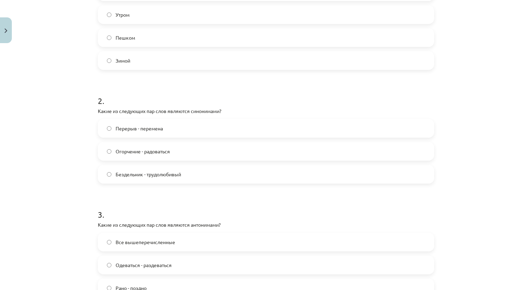
click label "Перерыв - перемена"
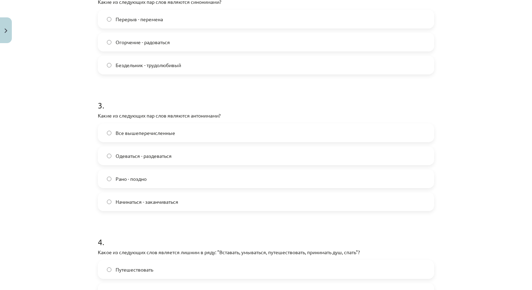
scroll to position [331, 0]
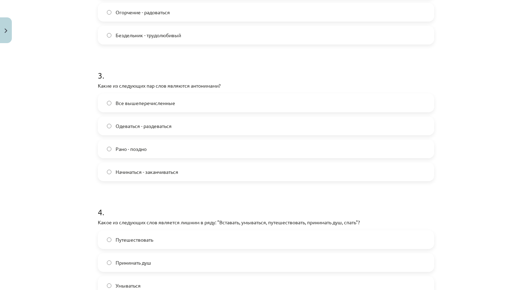
click label "Все вышеперечисленные"
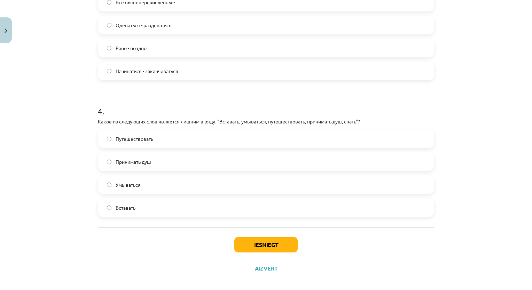
scroll to position [435, 0]
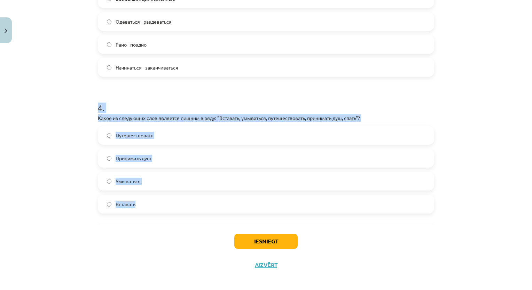
drag, startPoint x: 84, startPoint y: 107, endPoint x: 319, endPoint y: 219, distance: 260.1
click div "Mācību tēma: Krievu valodas b1 - 11. klases 1.ieskaites mācību materiāls #8 ⏰ §…"
copy div "4 . Какое из следующих слов является лишним в ряду: "Вставать, умываться, путеш…"
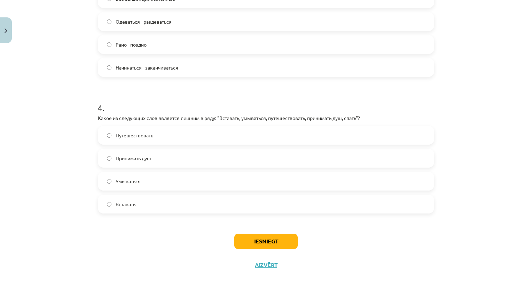
click div "Mācību tēma: Krievu valodas b1 - 11. klases 1.ieskaites mācību materiāls #8 ⏰ §…"
click label "Путешествовать"
click button "Iesniegt"
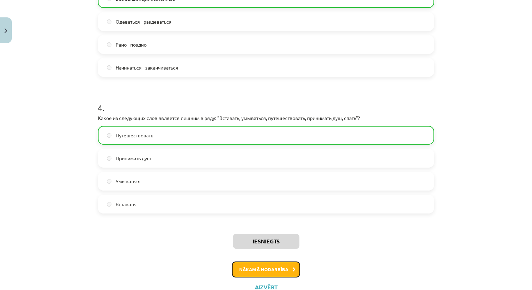
click button "Nākamā nodarbība"
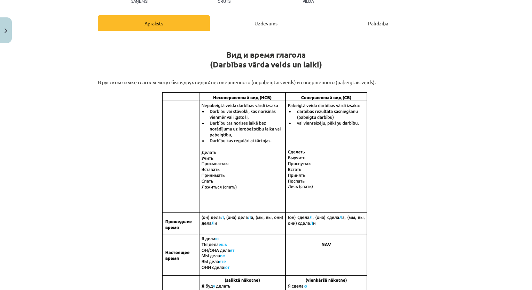
scroll to position [0, 0]
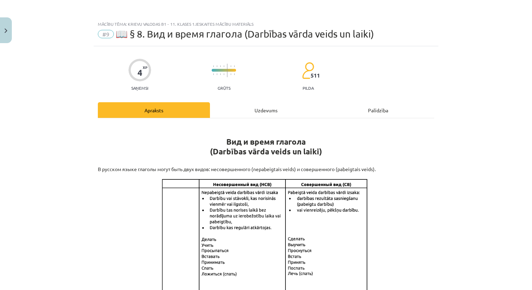
click div "Uzdevums"
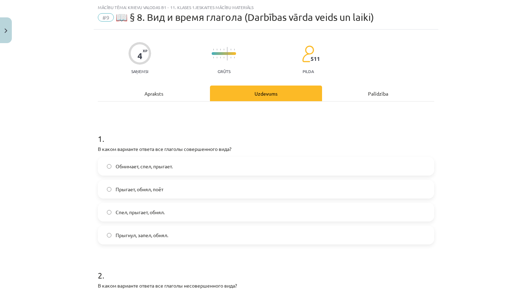
scroll to position [17, 0]
drag, startPoint x: 86, startPoint y: 132, endPoint x: 92, endPoint y: 136, distance: 7.9
click div "Mācību tēma: Krievu valodas b1 - 11. klases 1.ieskaites mācību materiāls #9 📖 §…"
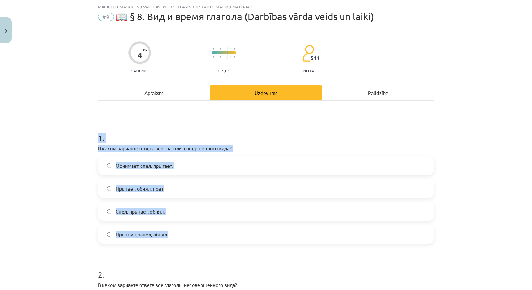
drag, startPoint x: 61, startPoint y: 116, endPoint x: 219, endPoint y: 238, distance: 199.3
click div "Mācību tēma: Krievu valodas b1 - 11. klases 1.ieskaites mācību materiāls #9 📖 §…"
copy div "1 . В каком варианте ответа все глаголы совершенного вида? Обнимает, спел, прыг…"
click div "Mācību tēma: Krievu valodas b1 - 11. klases 1.ieskaites mācību materiāls #9 📖 §…"
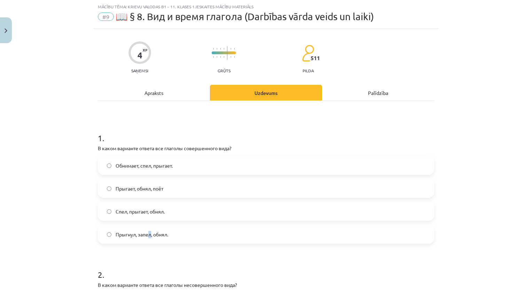
drag, startPoint x: 148, startPoint y: 227, endPoint x: 145, endPoint y: 231, distance: 5.0
click label "Прыгнул, запел, обнял."
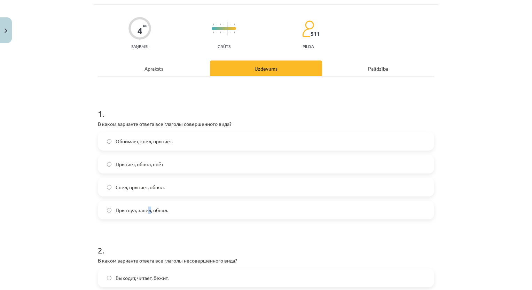
scroll to position [52, 0]
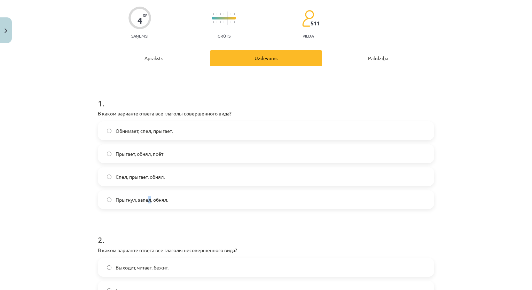
click label "Прыгнул, запел, обнял."
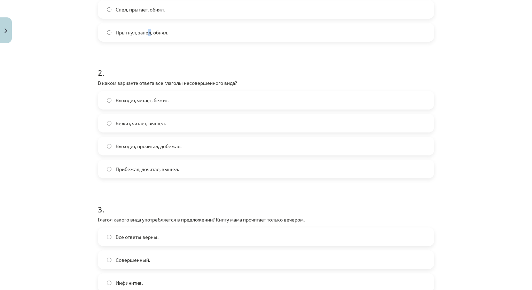
scroll to position [226, 0]
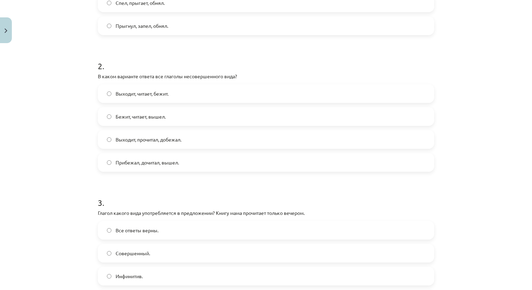
click label "Выходит, читает, бежит."
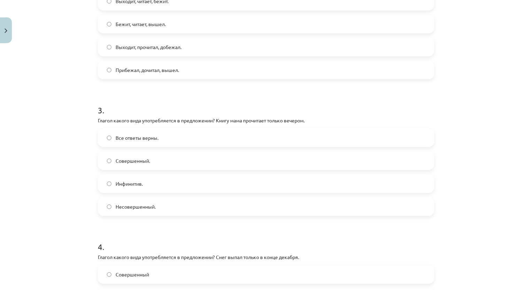
scroll to position [331, 0]
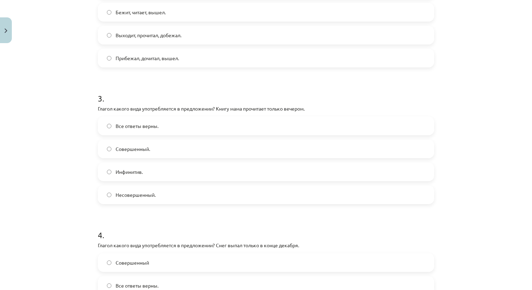
click span "Несовершенный."
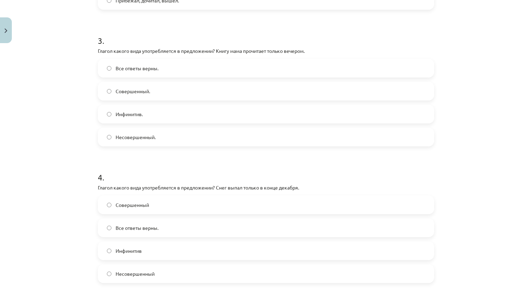
scroll to position [400, 0]
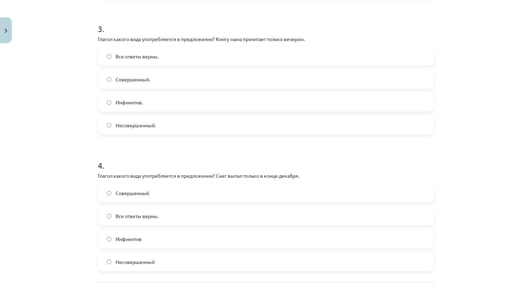
click label "Совершенный."
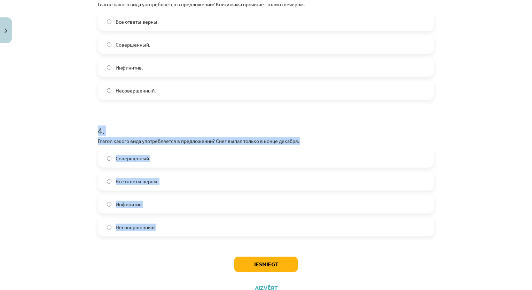
drag, startPoint x: 84, startPoint y: 133, endPoint x: 172, endPoint y: 248, distance: 144.4
click div "Mācību tēma: Krievu valodas b1 - 11. klases 1.ieskaites mācību materiāls #9 📖 §…"
copy div "4 . Глагол какого вида употребляется в предложении? Снег выпал только в конце д…"
click label "Совершенный"
click button "Iesniegt"
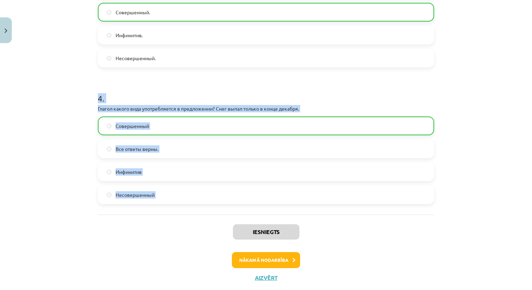
scroll to position [470, 0]
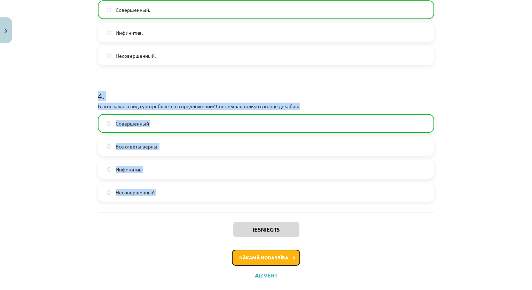
click button "Nākamā nodarbība"
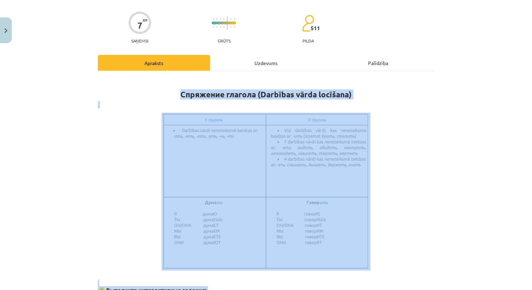
scroll to position [17, 0]
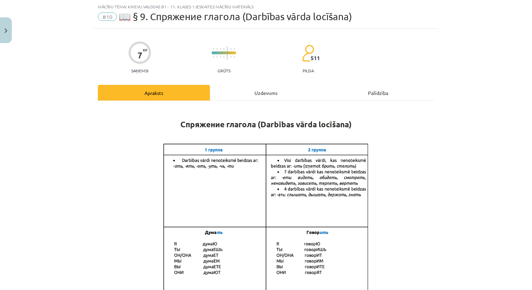
click div "Uzdevums"
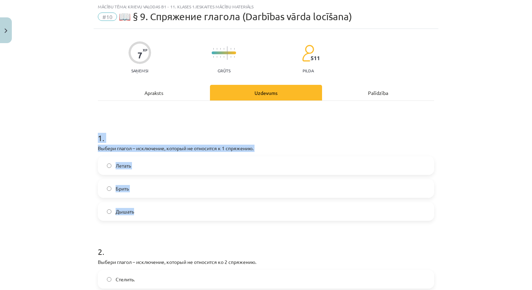
drag, startPoint x: 92, startPoint y: 121, endPoint x: 174, endPoint y: 210, distance: 120.7
click div "7 XP Saņemsi Grūts 511 pilda Apraksts Uzdevums Palīdzība 1 . Выбери глагол – ис…"
copy div "1 . Выбери глагол – исключение, который не относится к 1 спряжению. Летать Брит…"
click span "Брить"
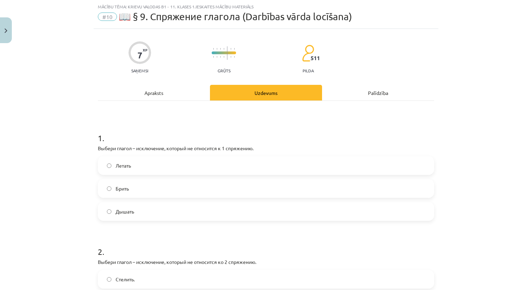
scroll to position [122, 0]
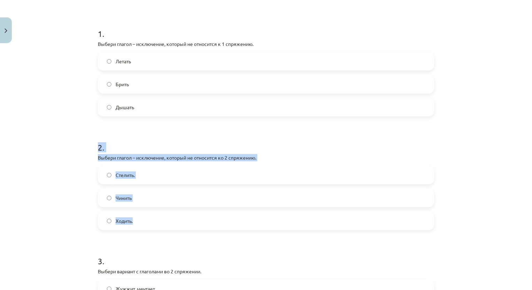
drag, startPoint x: 90, startPoint y: 148, endPoint x: 149, endPoint y: 215, distance: 89.5
click div "Mācību tēma: Krievu valodas b1 - 11. klases 1.ieskaites mācību materiāls #10 📖 …"
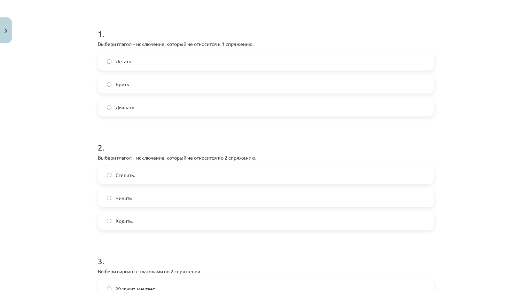
click label "Ходить."
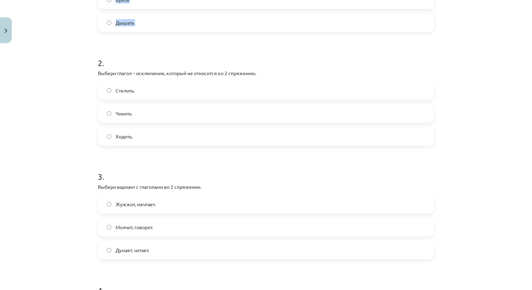
scroll to position [297, 0]
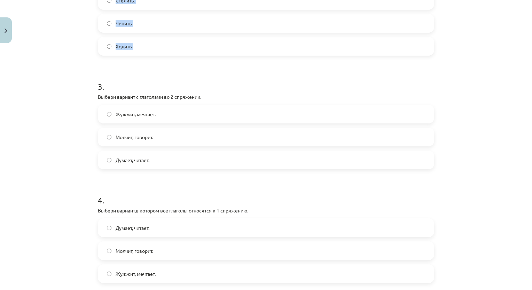
drag, startPoint x: 97, startPoint y: 166, endPoint x: 198, endPoint y: 48, distance: 155.5
click div "7 XP Saņemsi Grūts 511 pilda Apraksts Uzdevums Palīdzība 1 . Выбери глагол – ис…"
copy div "2 . Выбери глагол – исключение, который не относится ко 2 спряжению. Стелить. Ч…"
click div "3 . Выбери вариант с глаголами во 2 спряжении. Жужжит, мечтает. Молчит, говорит…"
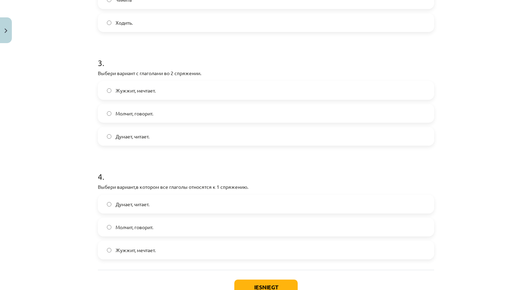
scroll to position [331, 0]
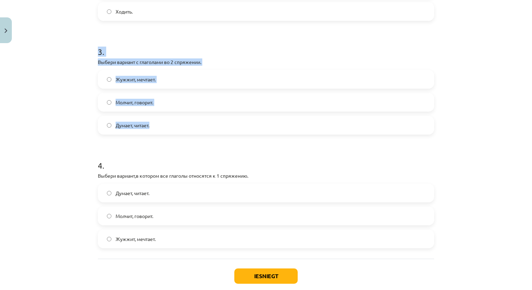
drag, startPoint x: 84, startPoint y: 53, endPoint x: 149, endPoint y: 127, distance: 98.9
click div "Mācību tēma: Krievu valodas b1 - 11. klases 1.ieskaites mācību materiāls #10 📖 …"
click label "Молчит, говорит."
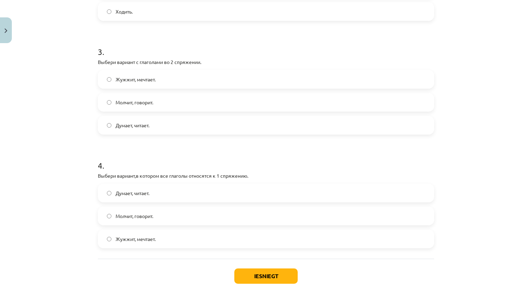
scroll to position [366, 0]
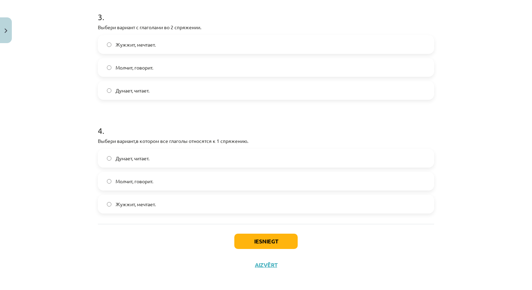
click span "Думает, читает."
click button "Iesniegt"
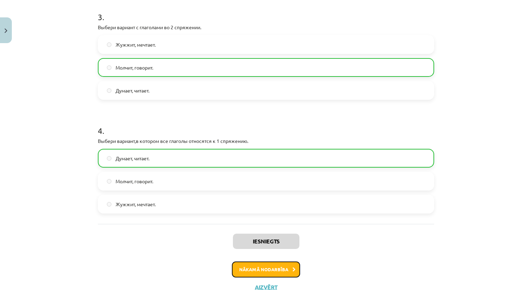
click button "Nākamā nodarbība"
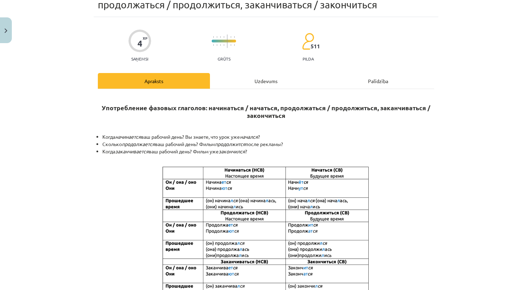
scroll to position [17, 0]
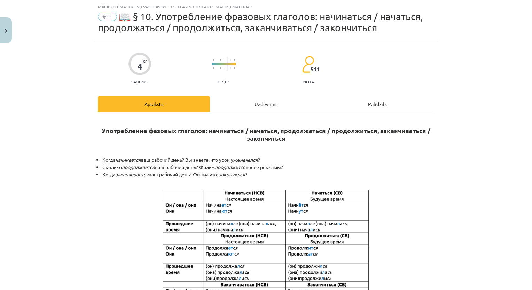
click div "Uzdevums"
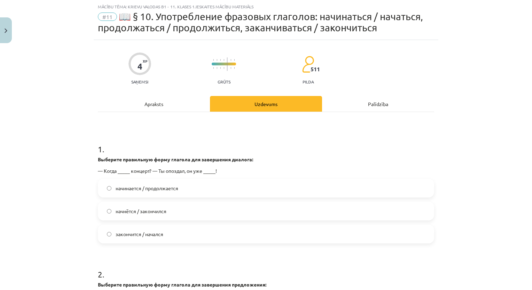
click label "начнётся / закончился"
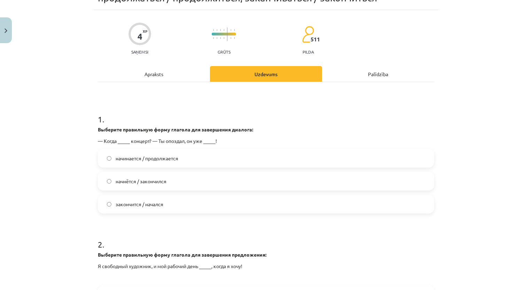
scroll to position [157, 0]
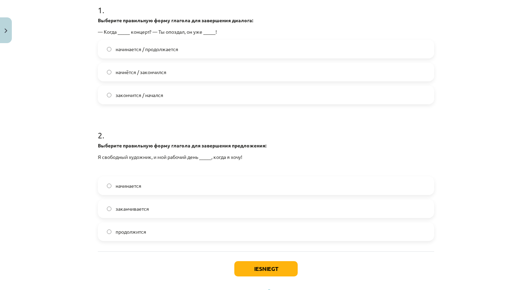
click label "начинается"
click label "заканчивается"
click label "начинается"
click button "Iesniegt"
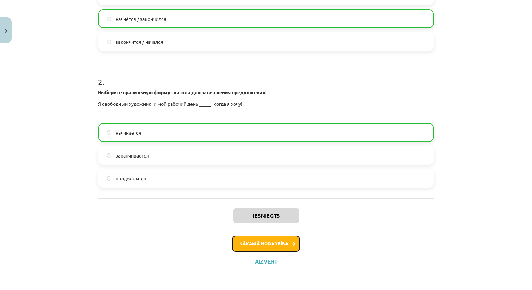
click button "Nākamā nodarbība"
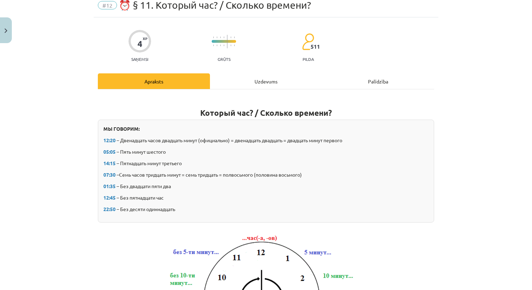
scroll to position [17, 0]
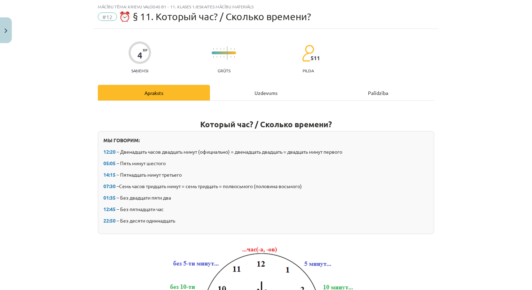
click div "Uzdevums"
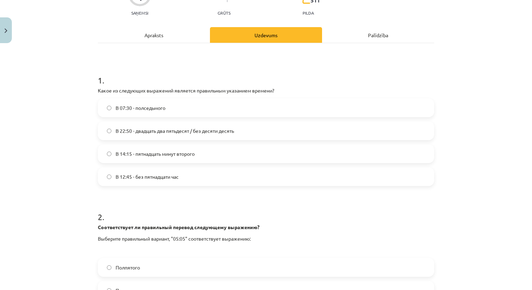
scroll to position [87, 0]
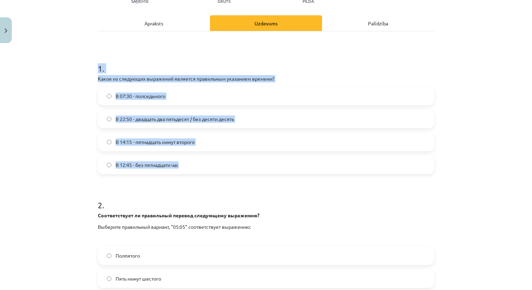
drag, startPoint x: 121, startPoint y: 94, endPoint x: 199, endPoint y: 160, distance: 102.0
click div "4 XP Saņemsi Grūts 511 pilda Apraksts Uzdevums Palīdzība 1 . Какое из следующих…"
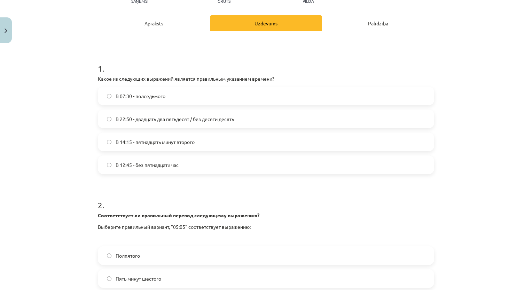
click h1 "2 ."
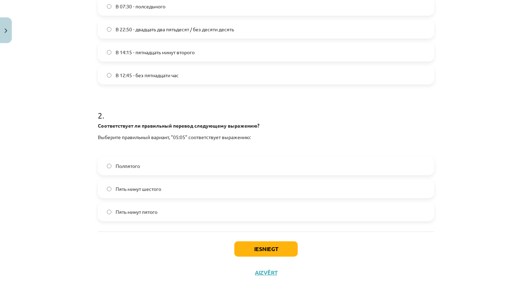
scroll to position [188, 0]
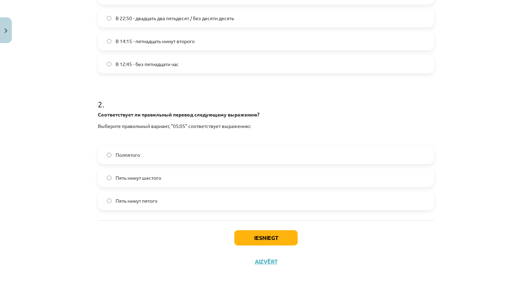
click label "Пять минут пятого"
click button "Iesniegt"
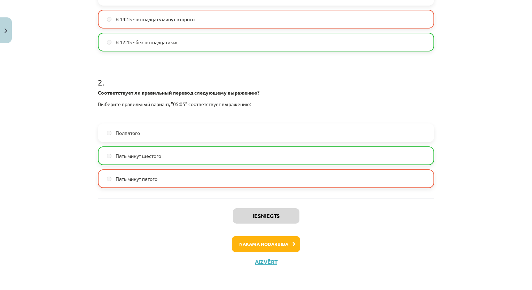
scroll to position [210, 0]
click button "Nākamā nodarbība"
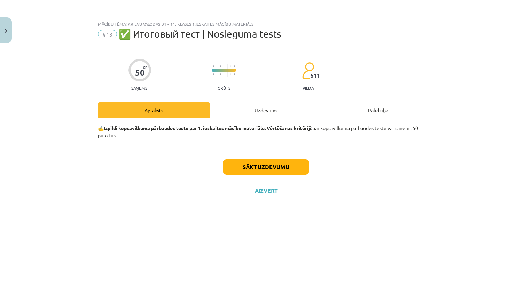
click div "Uzdevums"
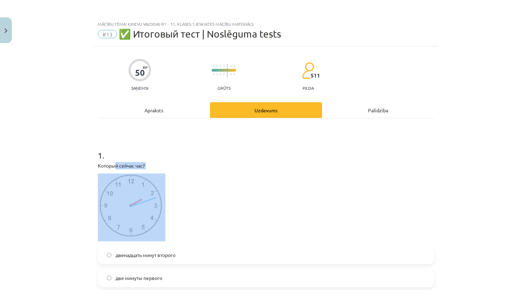
drag, startPoint x: 112, startPoint y: 161, endPoint x: 107, endPoint y: 176, distance: 16.4
click div "1 . Который сейчас час? двенадцать минут второго две минуты первого два двенадц…"
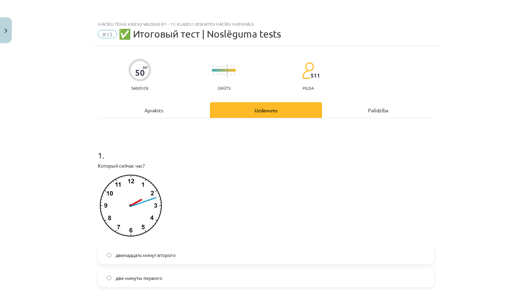
click p
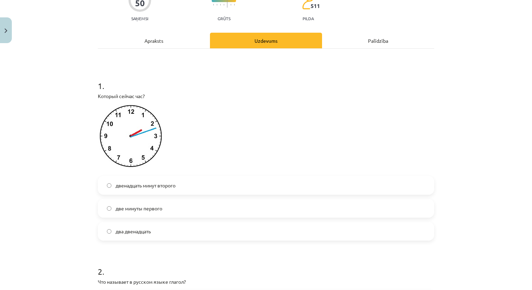
click label "два двенадцать"
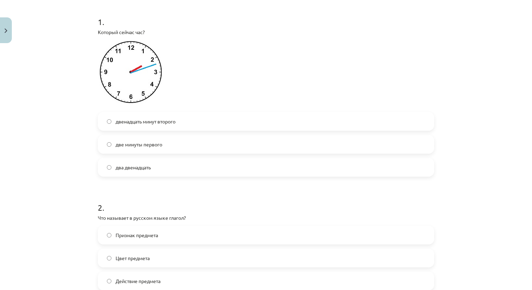
scroll to position [174, 0]
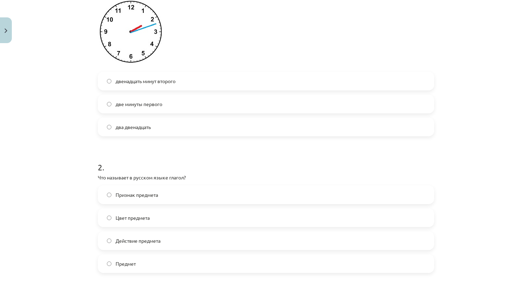
drag, startPoint x: 160, startPoint y: 162, endPoint x: 165, endPoint y: 161, distance: 5.0
click h1 "2 ."
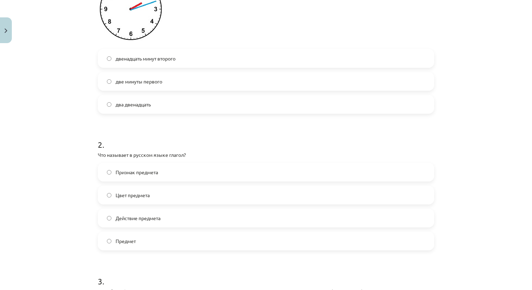
scroll to position [209, 0]
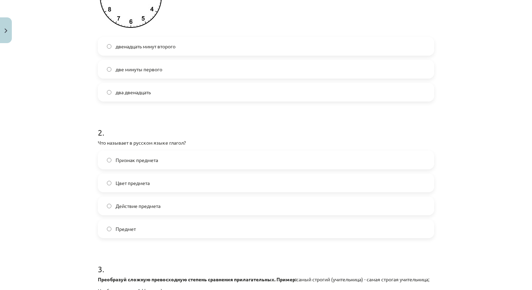
click span "Действие предмета"
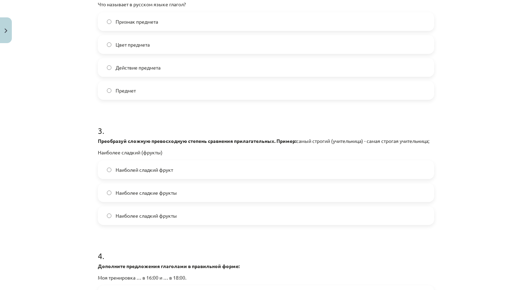
scroll to position [348, 0]
drag, startPoint x: 158, startPoint y: 136, endPoint x: 163, endPoint y: 144, distance: 8.8
click div "3 . Преобразуй сложную превосходную степень сравнения прилагательных. Пример: с…"
click strong "Преобразуй сложную превосходную степень сравнения прилагательных. Пример:"
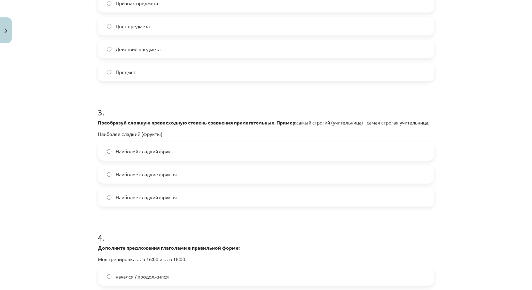
scroll to position [383, 0]
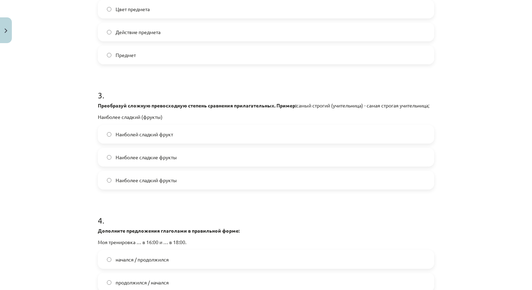
click span "Наиболее сладкий фрукты"
click span "Наиболей сладкий фрукт"
click label "Наиболее сладкие фрукты"
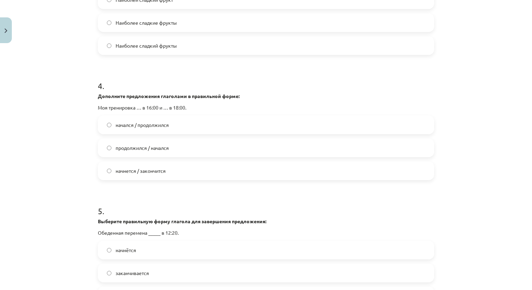
scroll to position [522, 0]
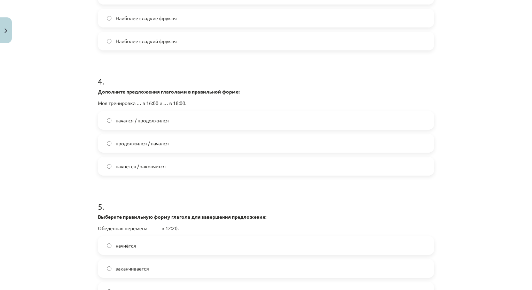
click label "начнется / закончится"
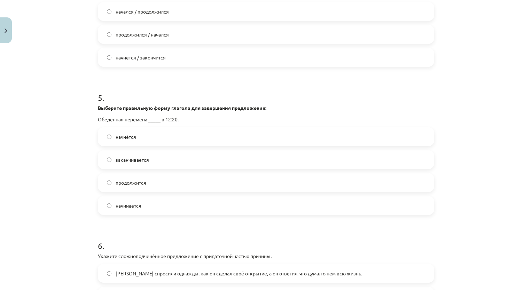
scroll to position [661, 0]
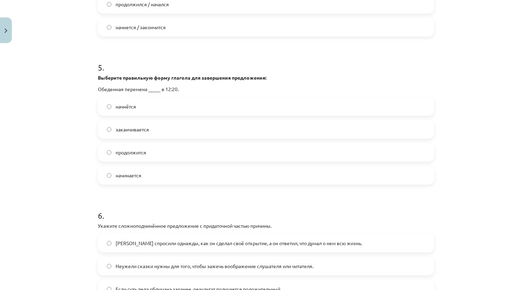
click label "начнётся"
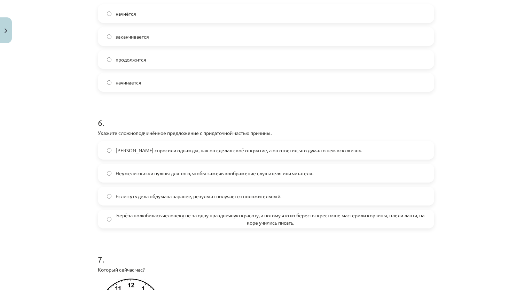
scroll to position [766, 0]
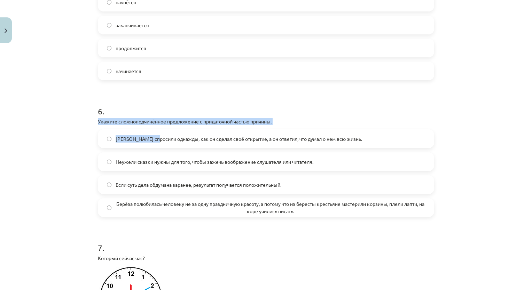
drag, startPoint x: 154, startPoint y: 135, endPoint x: 166, endPoint y: 112, distance: 26.1
click div "6 . Укажите сложноподчинённое предложение с придаточной частью причины. [PERSON…"
click h1 "6 ."
click p "Укажите сложноподчинённое предложение с придаточной частью причины."
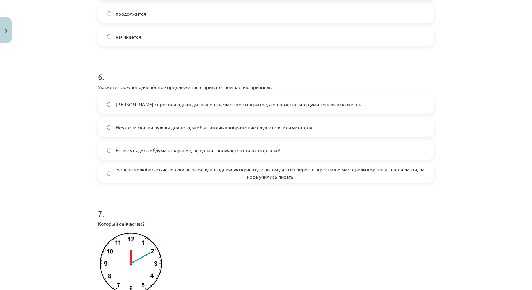
scroll to position [800, 0]
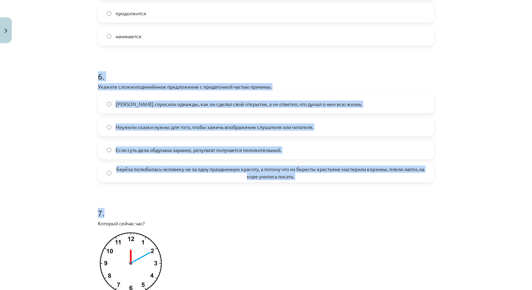
drag, startPoint x: 159, startPoint y: 95, endPoint x: 426, endPoint y: 195, distance: 284.8
click div "Mācību tēma: Krievu valodas b1 - 11. klases 1.ieskaites mācību materiāls #13 ✅ …"
click label "Берёза полюбилась человеку не за одну праздничную красоту, а потому что из бере…"
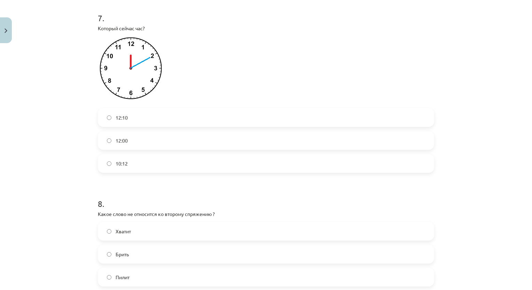
scroll to position [1009, 0]
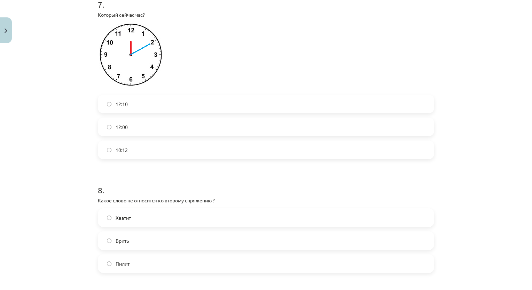
click label "12:10"
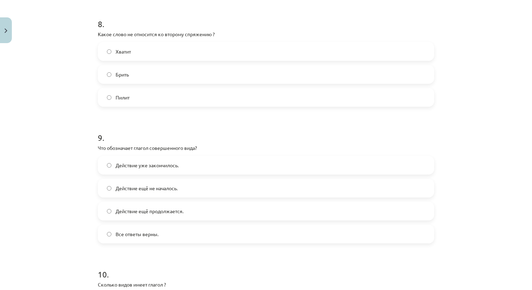
scroll to position [1183, 0]
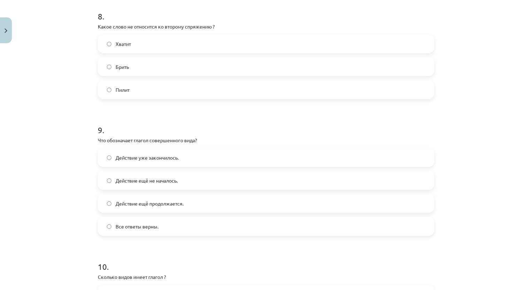
click label "Пилит"
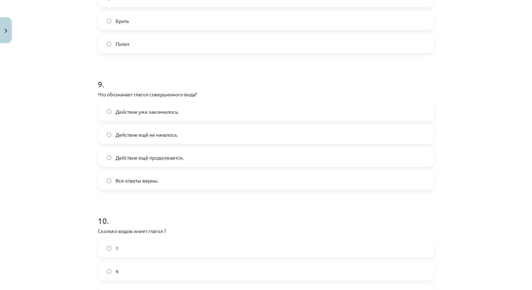
scroll to position [1218, 0]
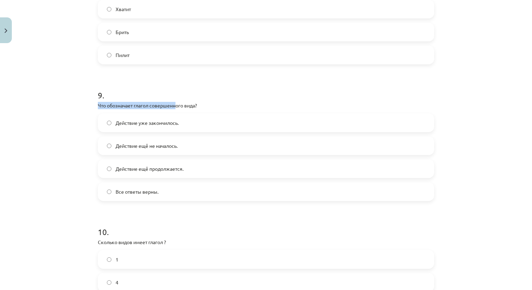
drag, startPoint x: 177, startPoint y: 102, endPoint x: 175, endPoint y: 109, distance: 6.8
click div "9 . Что обозначает глагол совершенного вида? Действие уже закончилось. Действие…"
click h1 "9 ."
click label "Брить"
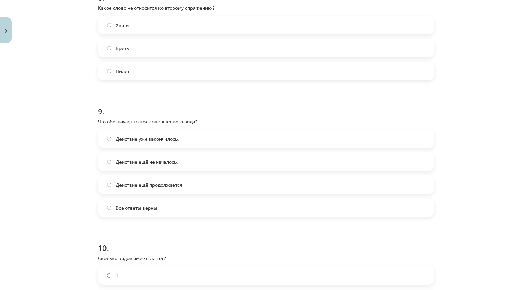
scroll to position [1183, 0]
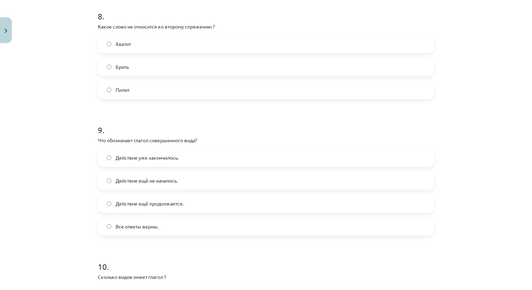
click label "Хватит"
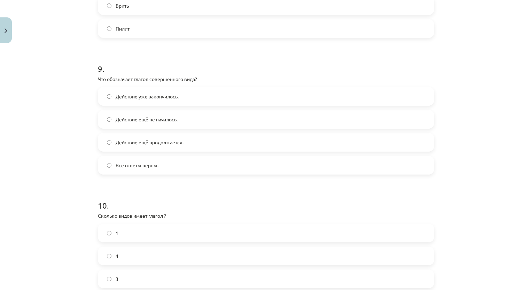
scroll to position [1253, 0]
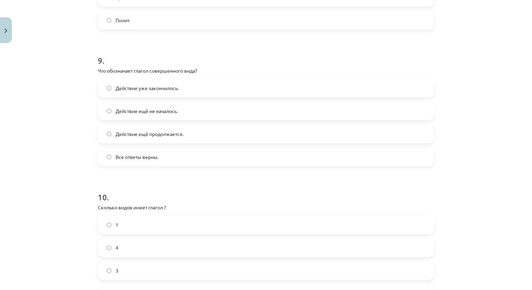
click span "Действие уже закончилось."
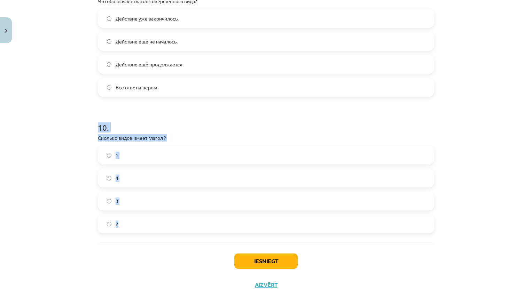
drag, startPoint x: 73, startPoint y: 132, endPoint x: 151, endPoint y: 243, distance: 136.4
click div "Mācību tēma: Krievu valodas b1 - 11. klases 1.ieskaites mācību materiāls #13 ✅ …"
click div "1 . Который сейчас час? двенадцать минут второго две минуты первого два двенадц…"
click label "2"
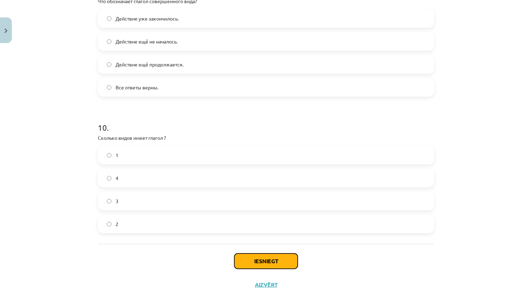
click button "Iesniegt"
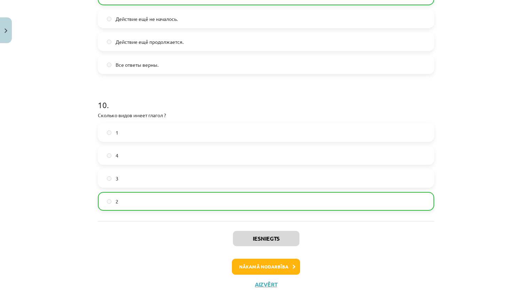
scroll to position [1375, 0]
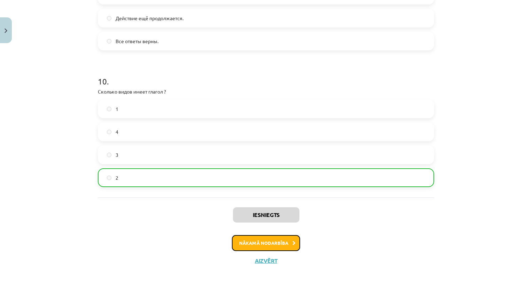
click button "Nākamā nodarbība"
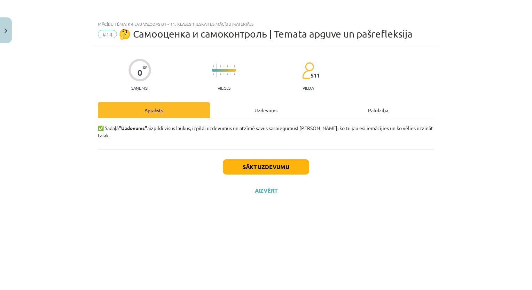
scroll to position [0, 0]
click div "Uzdevums"
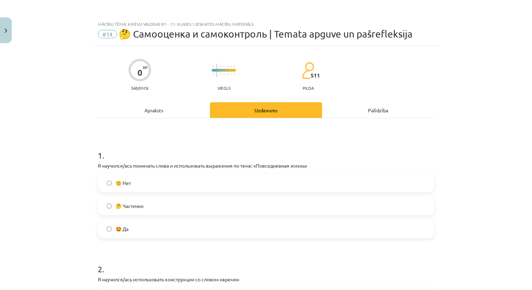
click label "🤩 Да"
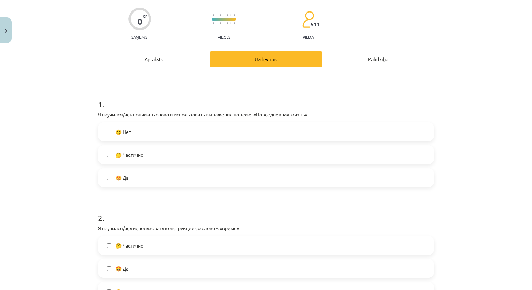
scroll to position [104, 0]
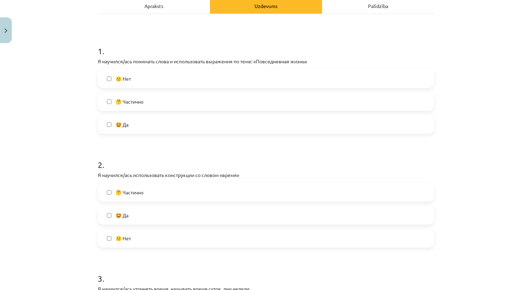
click label "🤩 Да"
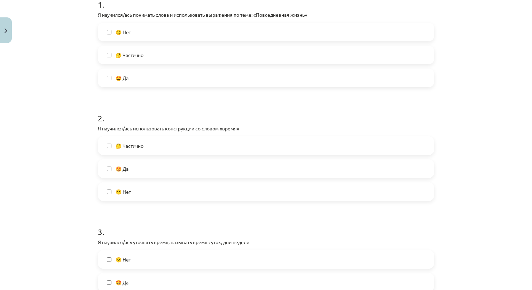
scroll to position [209, 0]
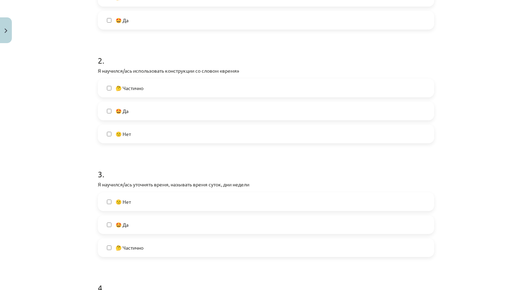
click span "🤩 Да"
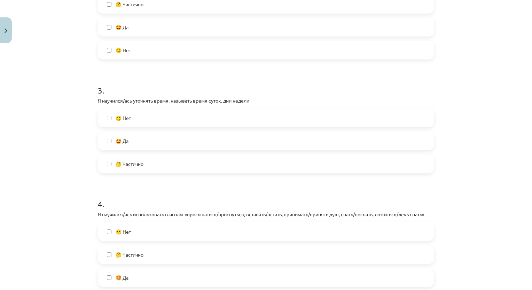
scroll to position [348, 0]
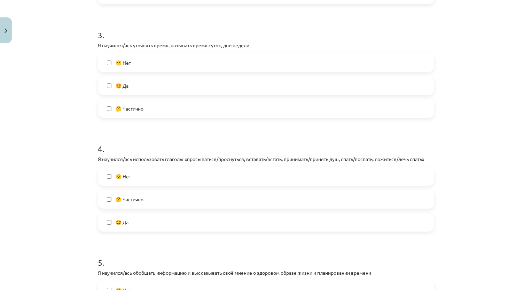
click label "🤩 Да"
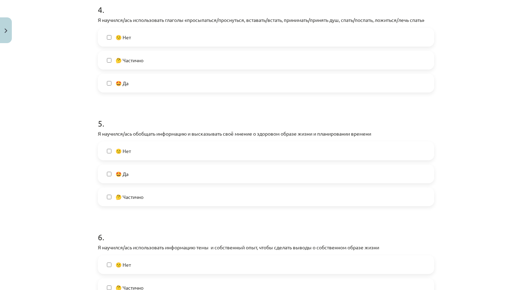
click label "🤩 Да"
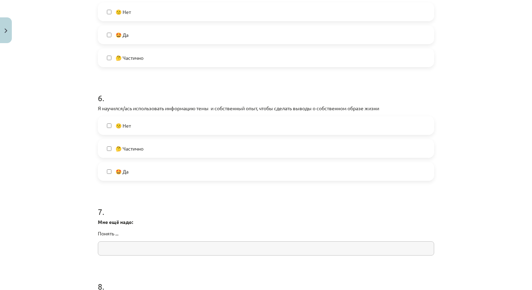
click label "🤩 Да"
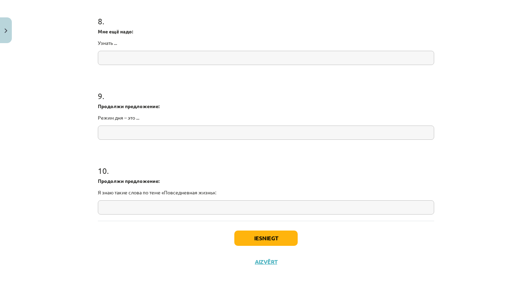
scroll to position [892, 0]
click button "Iesniegt"
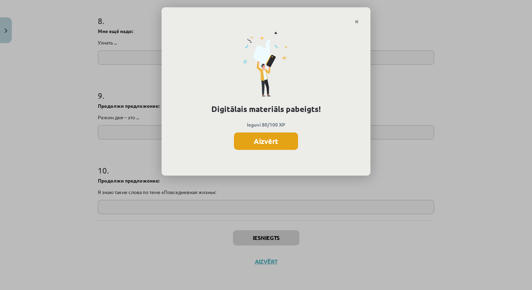
click button "Aizvērt"
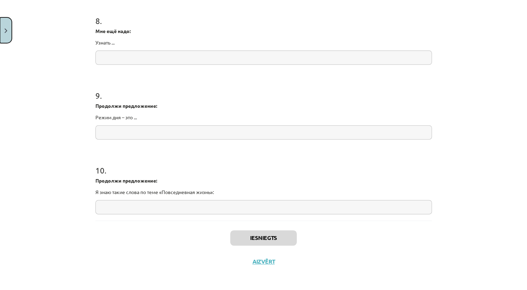
click button "Close"
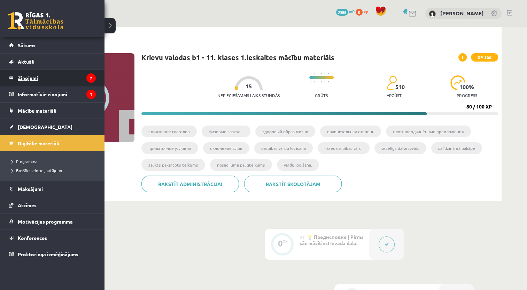
click legend "Ziņojumi 7"
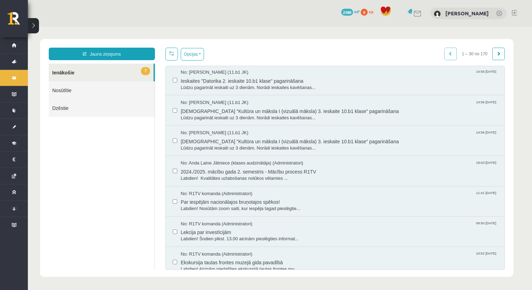
scroll to position [70, 0]
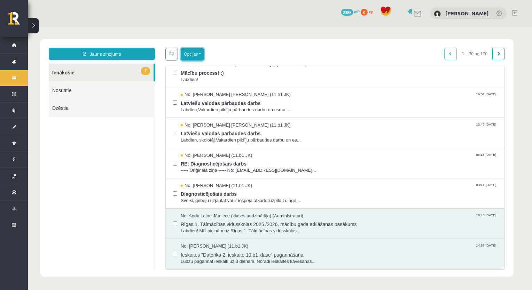
click button "Opcijas"
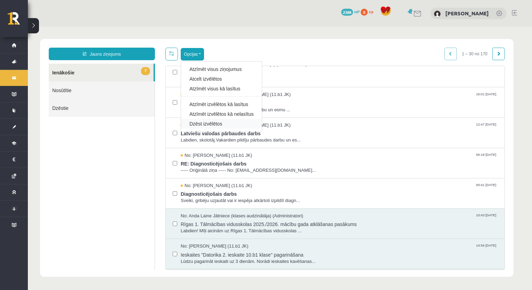
click div "Dzēst izvēlētos"
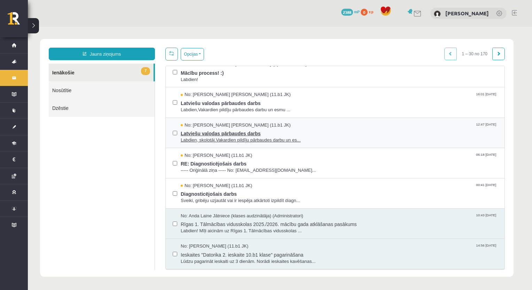
click span "Labdien, skolotāj.Vakardien pildīju pārbaudes darbu un es..."
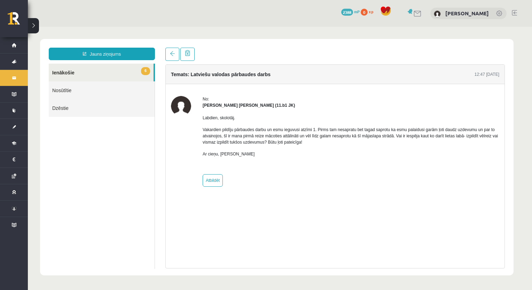
scroll to position [0, 0]
click span
click link
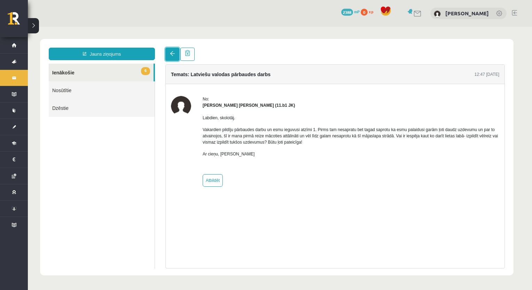
click link
click link "6 Ienākošie"
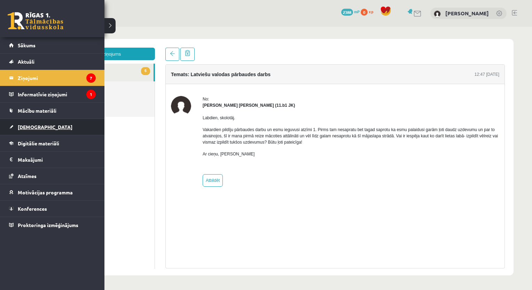
click span "[DEMOGRAPHIC_DATA]"
